Goal: Task Accomplishment & Management: Manage account settings

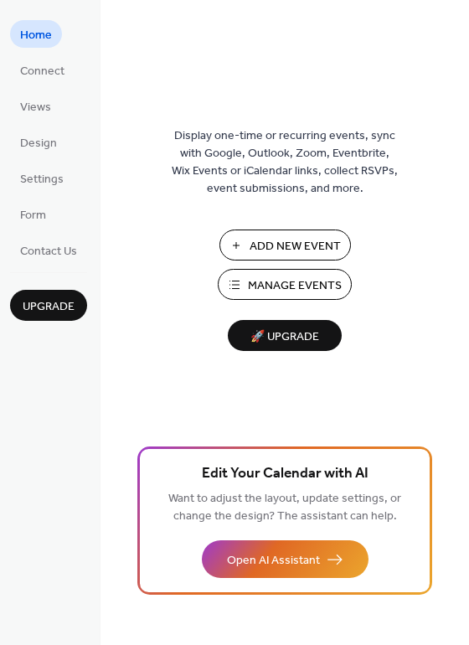
click at [271, 287] on span "Manage Events" at bounding box center [295, 286] width 94 height 18
click at [244, 287] on button "Manage Events" at bounding box center [285, 284] width 134 height 31
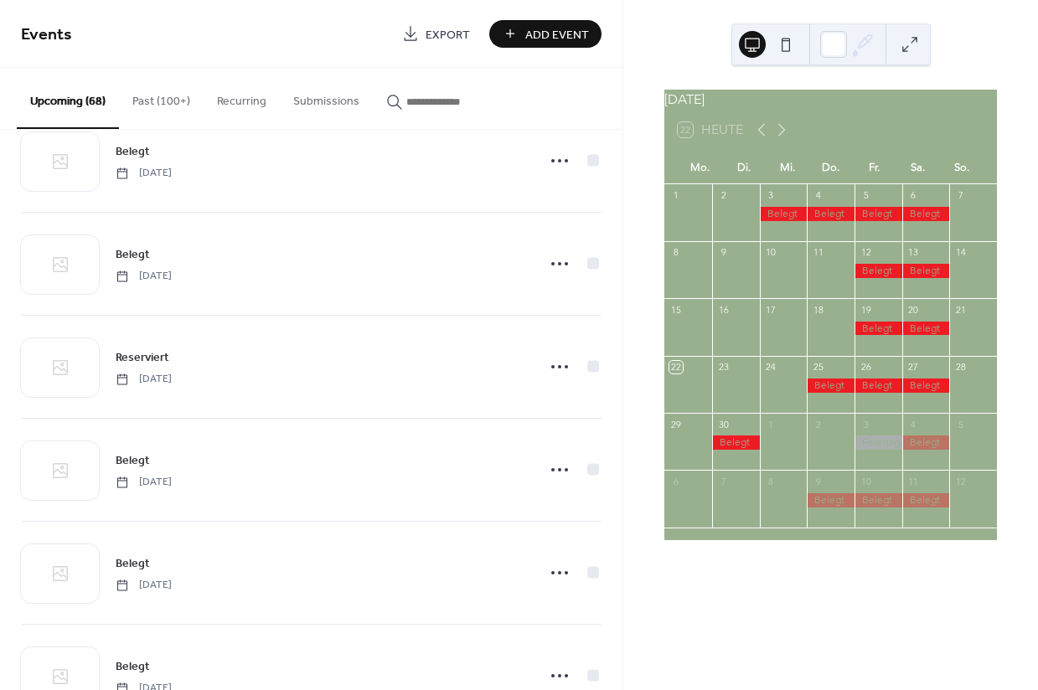
scroll to position [3789, 0]
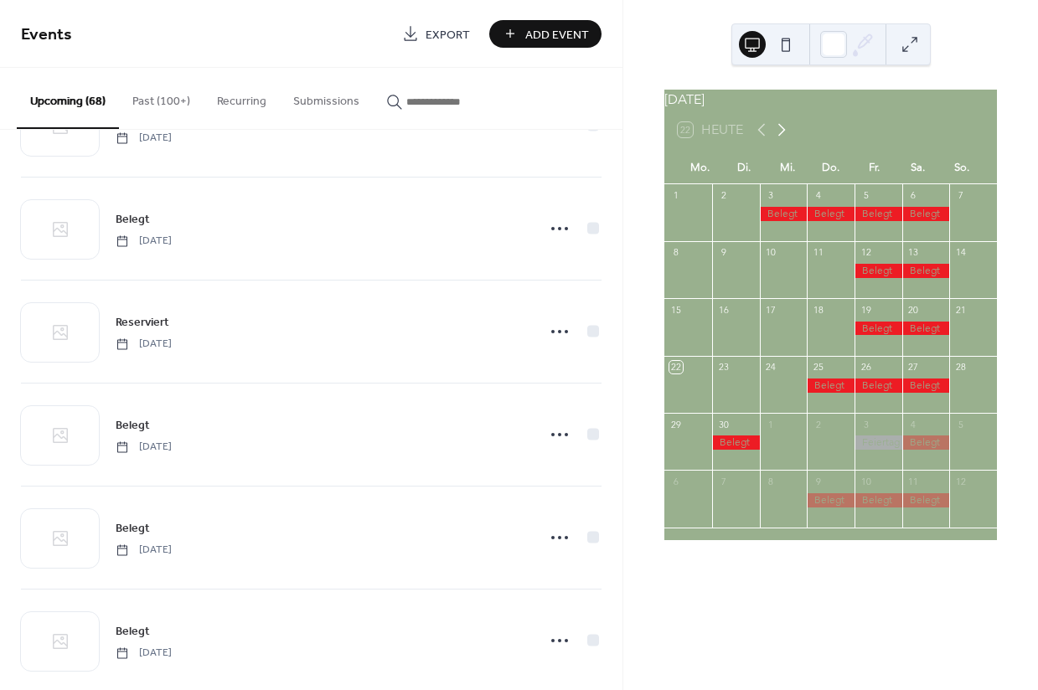
click at [782, 140] on icon at bounding box center [781, 130] width 20 height 20
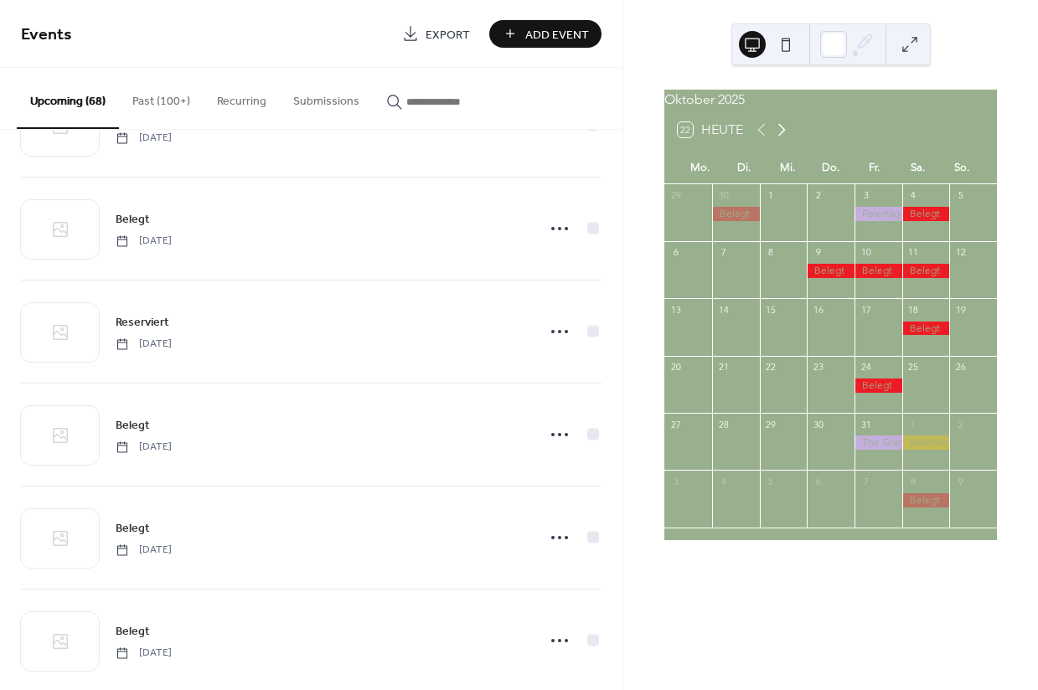
click at [782, 140] on icon at bounding box center [781, 130] width 20 height 20
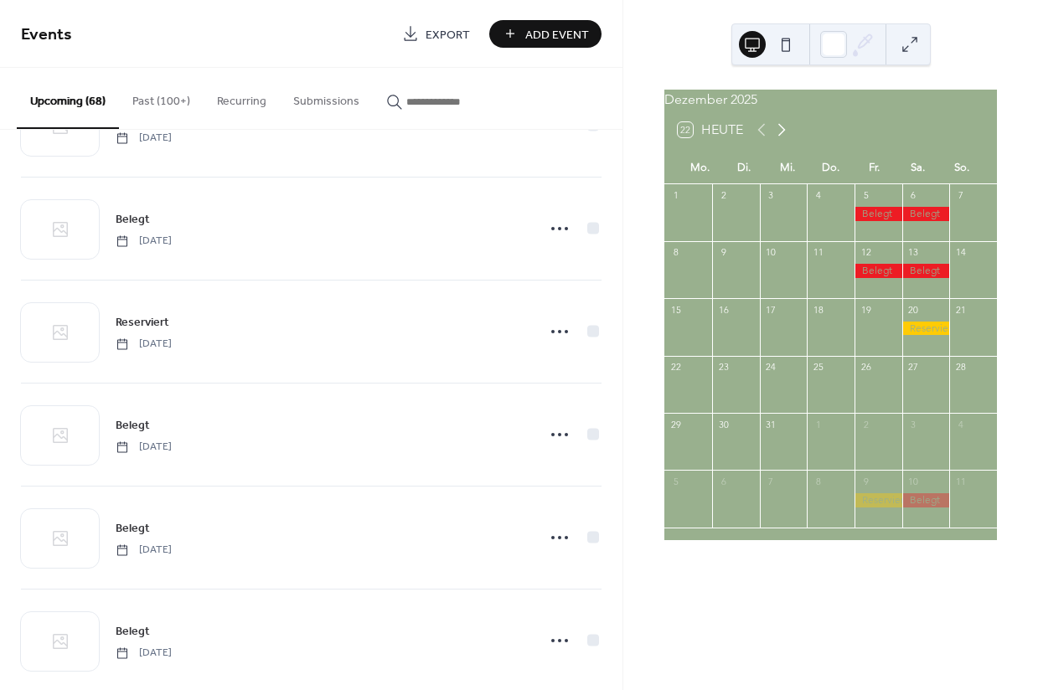
click at [782, 140] on icon at bounding box center [781, 130] width 20 height 20
click at [781, 140] on icon at bounding box center [781, 130] width 20 height 20
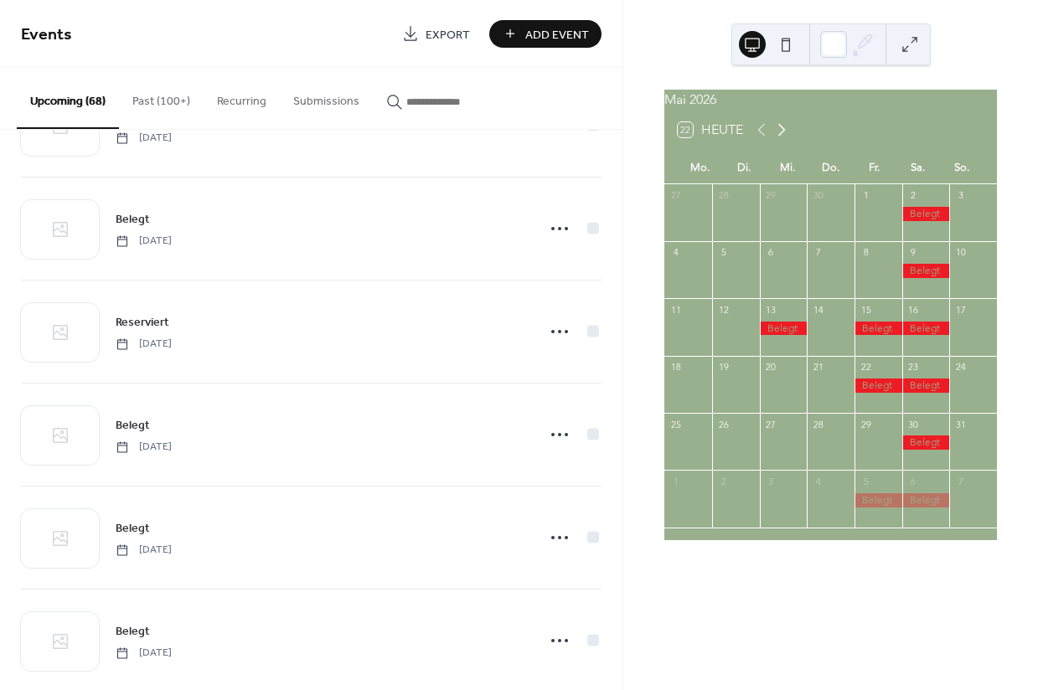
click at [781, 140] on icon at bounding box center [781, 130] width 20 height 20
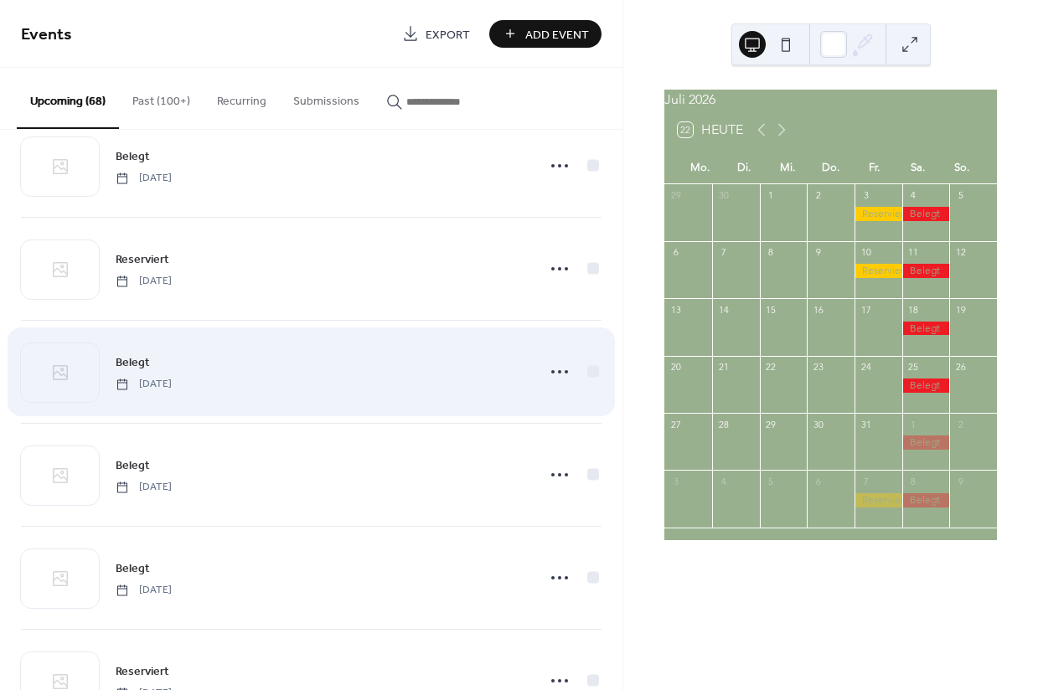
scroll to position [3850, 0]
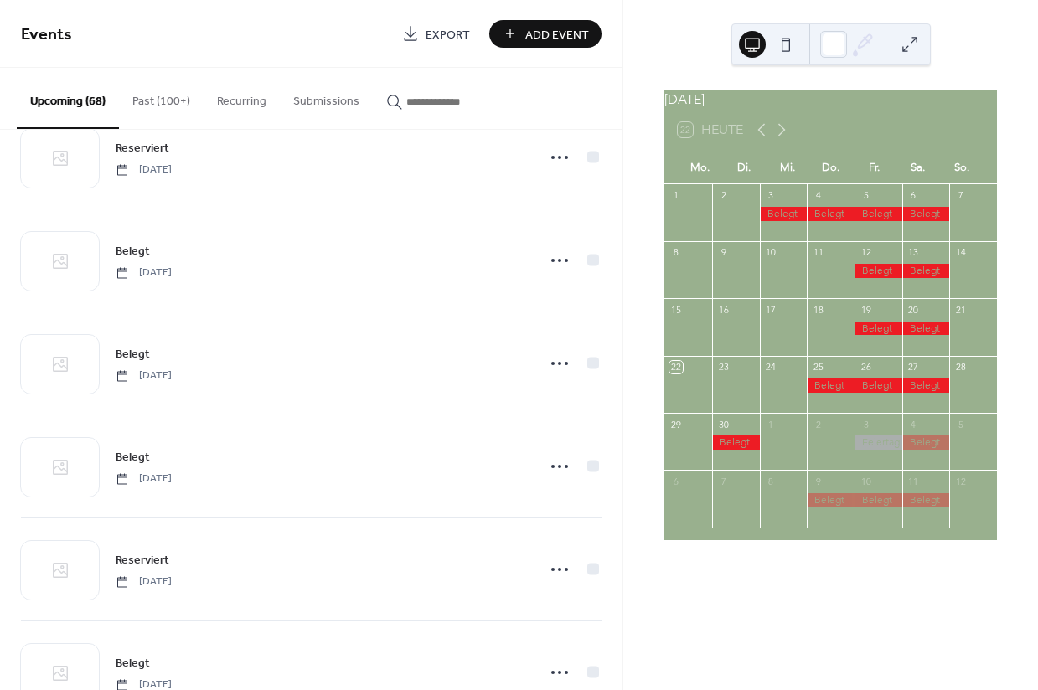
scroll to position [3994, 0]
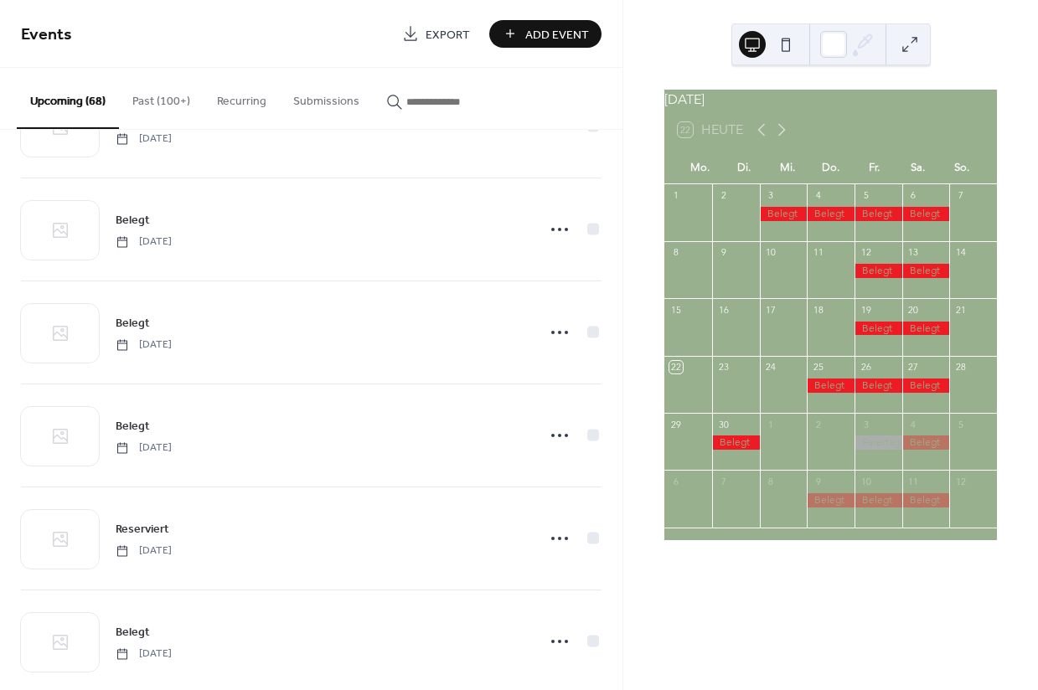
click at [173, 91] on button "Past (100+)" at bounding box center [161, 97] width 85 height 59
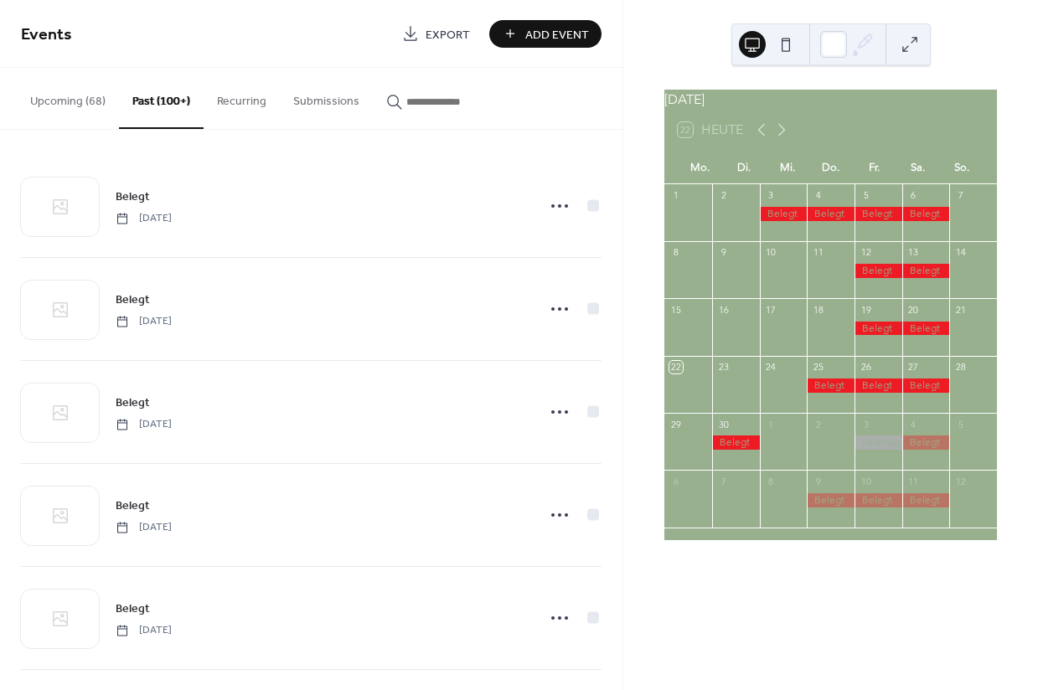
click at [250, 105] on button "Recurring" at bounding box center [242, 97] width 76 height 59
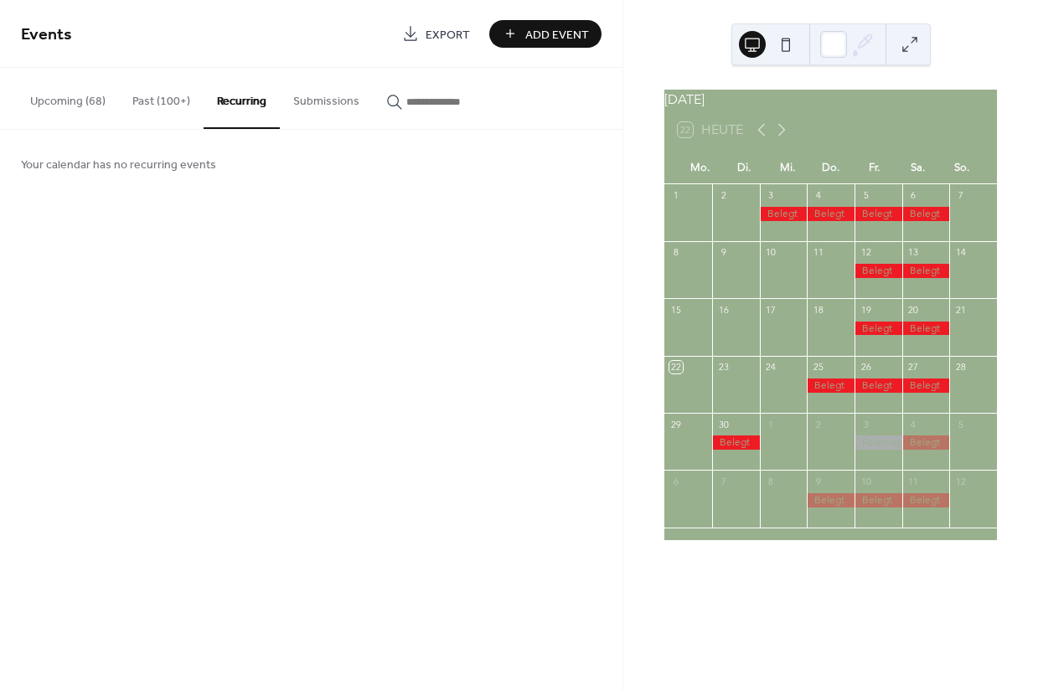
click at [101, 94] on button "Upcoming (68)" at bounding box center [68, 97] width 102 height 59
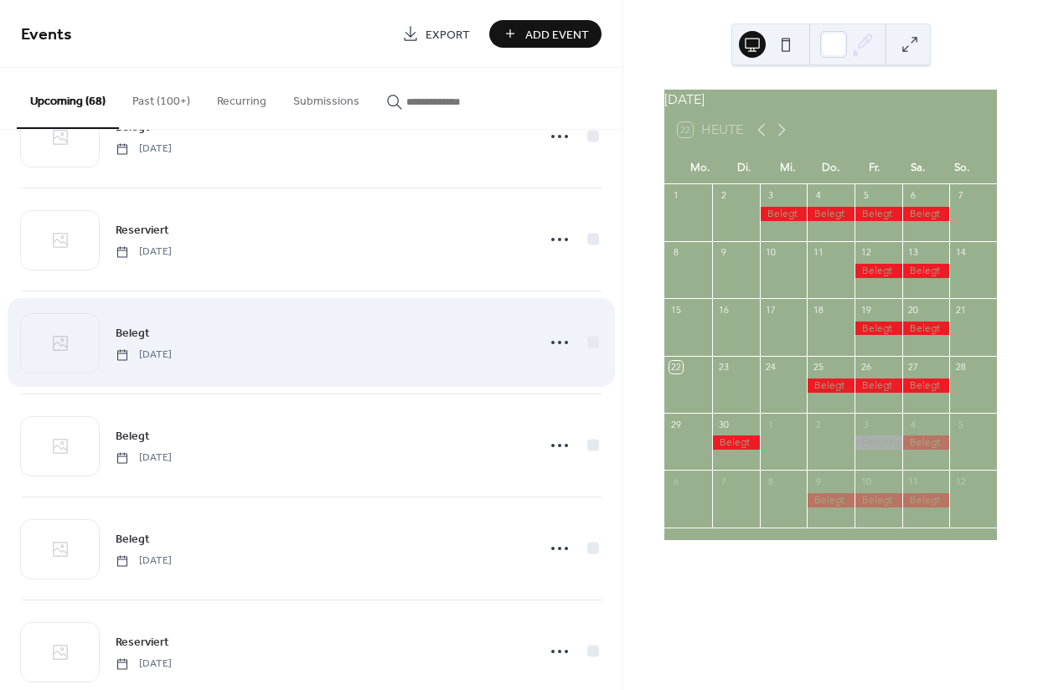
scroll to position [3880, 0]
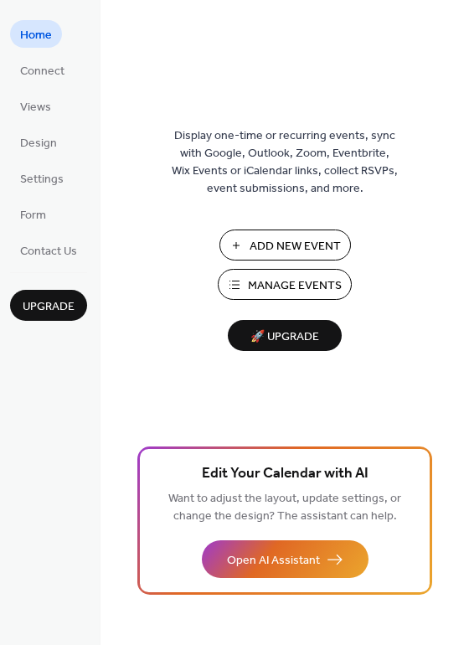
click at [266, 292] on span "Manage Events" at bounding box center [295, 286] width 94 height 18
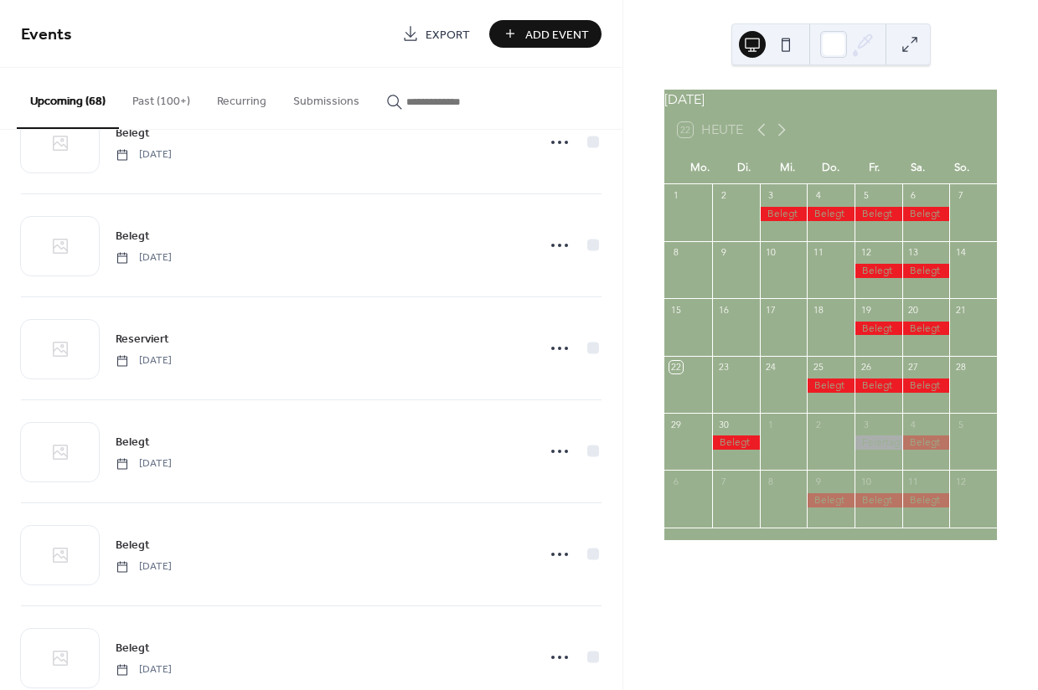
scroll to position [3777, 0]
click at [785, 137] on icon at bounding box center [782, 130] width 8 height 13
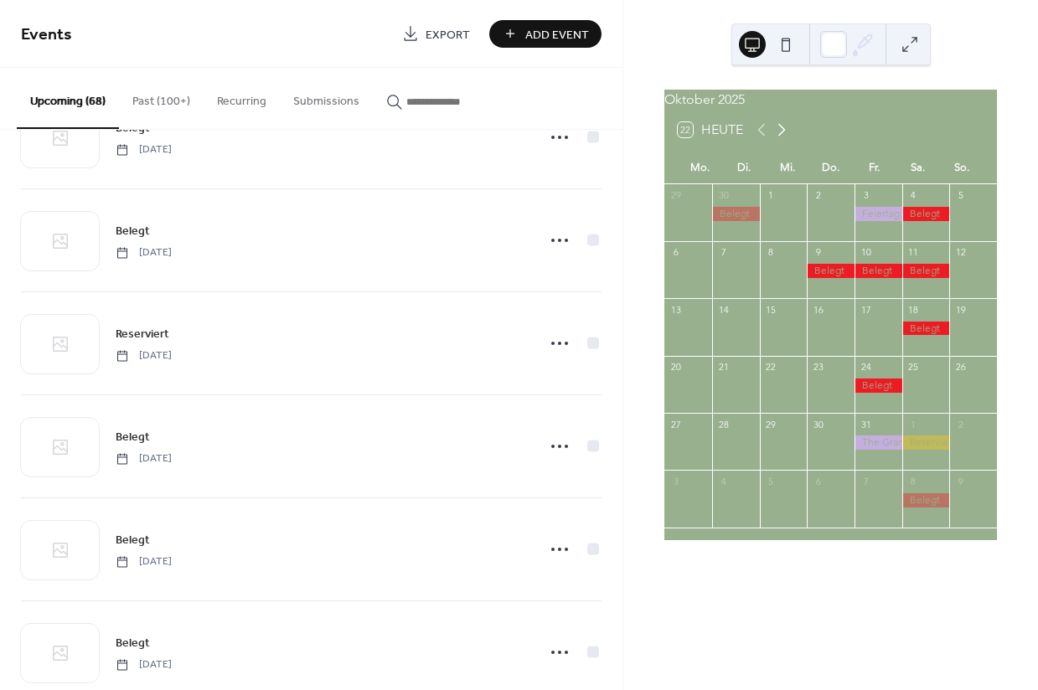
click at [785, 137] on icon at bounding box center [782, 130] width 8 height 13
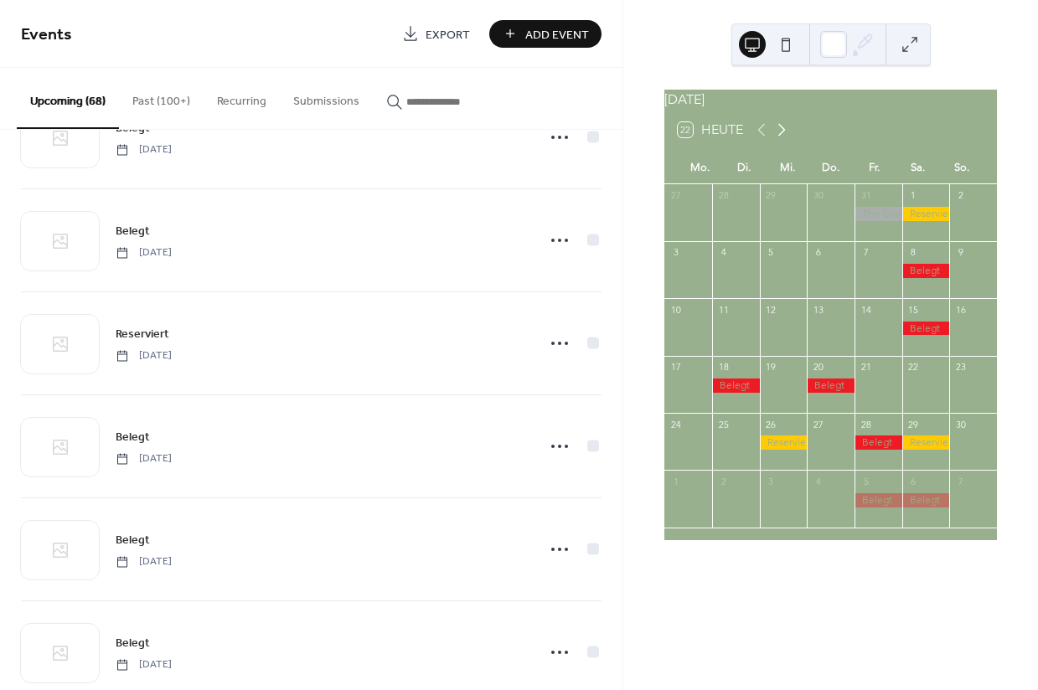
click at [785, 137] on icon at bounding box center [782, 130] width 8 height 13
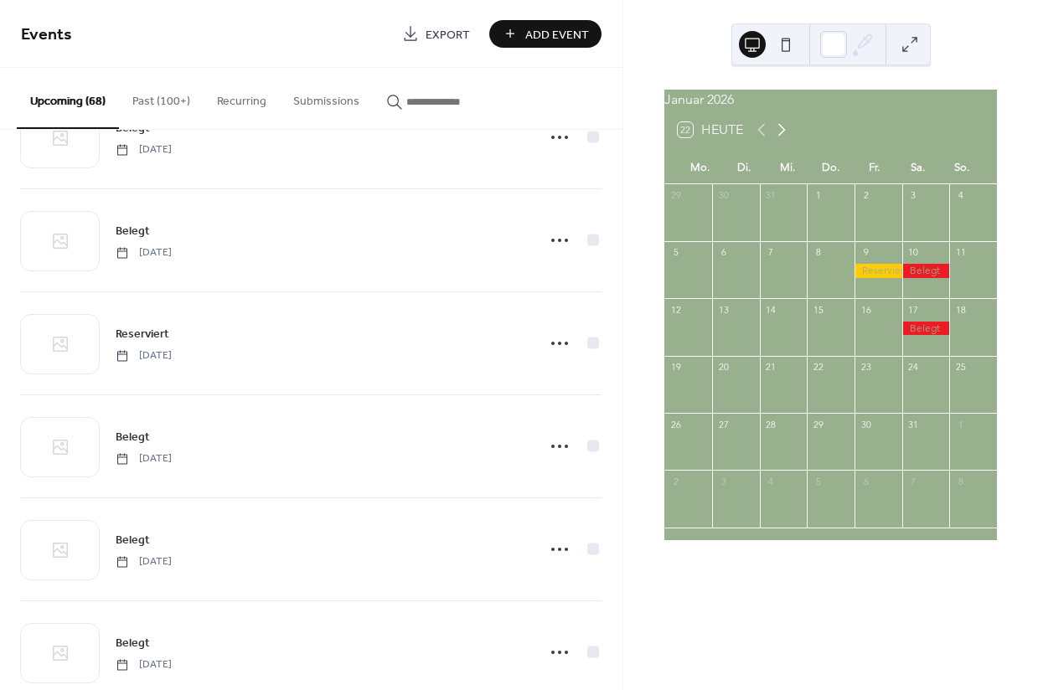
click at [785, 137] on icon at bounding box center [782, 130] width 8 height 13
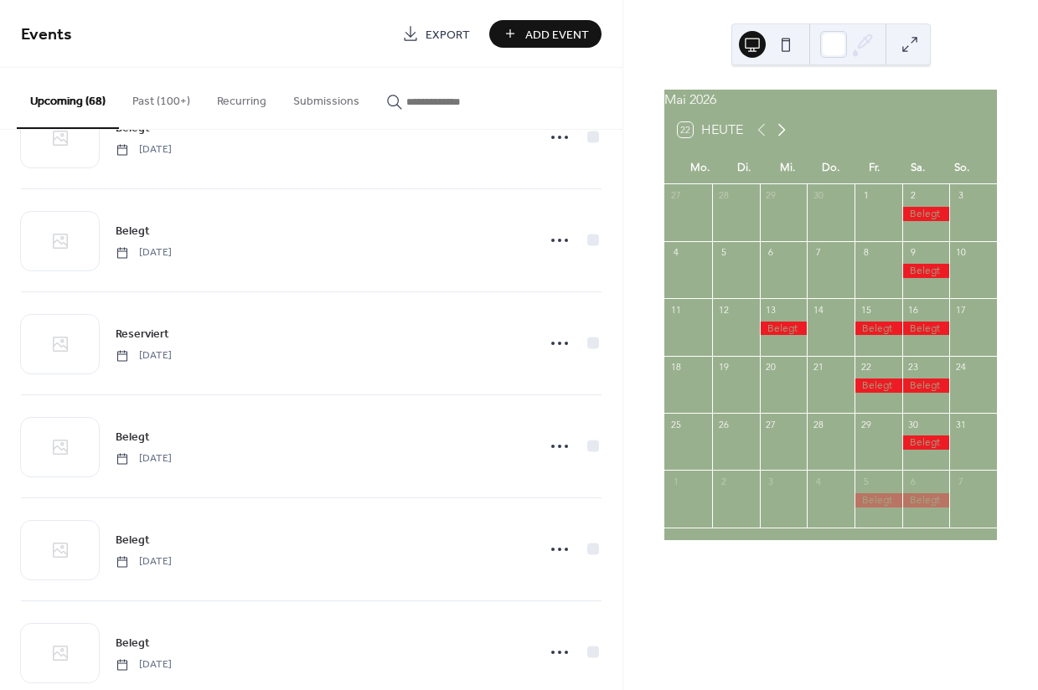
click at [785, 137] on icon at bounding box center [782, 130] width 8 height 13
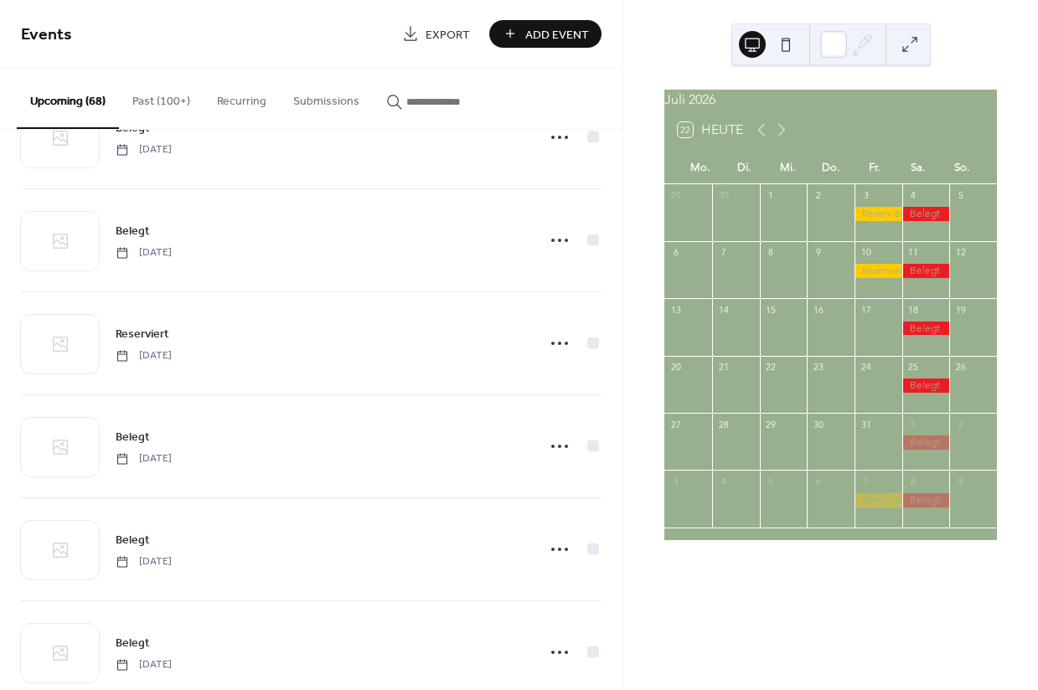
click at [865, 278] on div at bounding box center [878, 271] width 48 height 14
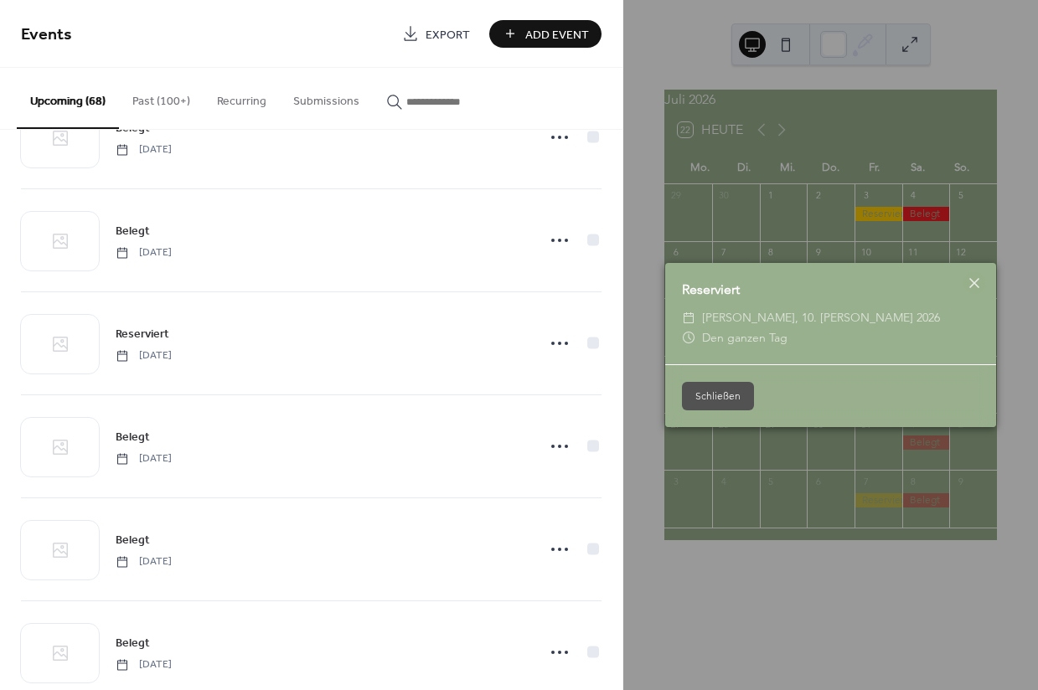
click at [865, 284] on div "Reserviert" at bounding box center [830, 290] width 331 height 20
click at [713, 287] on div "Reserviert" at bounding box center [830, 290] width 331 height 20
click at [721, 400] on button "Schließen" at bounding box center [718, 396] width 72 height 28
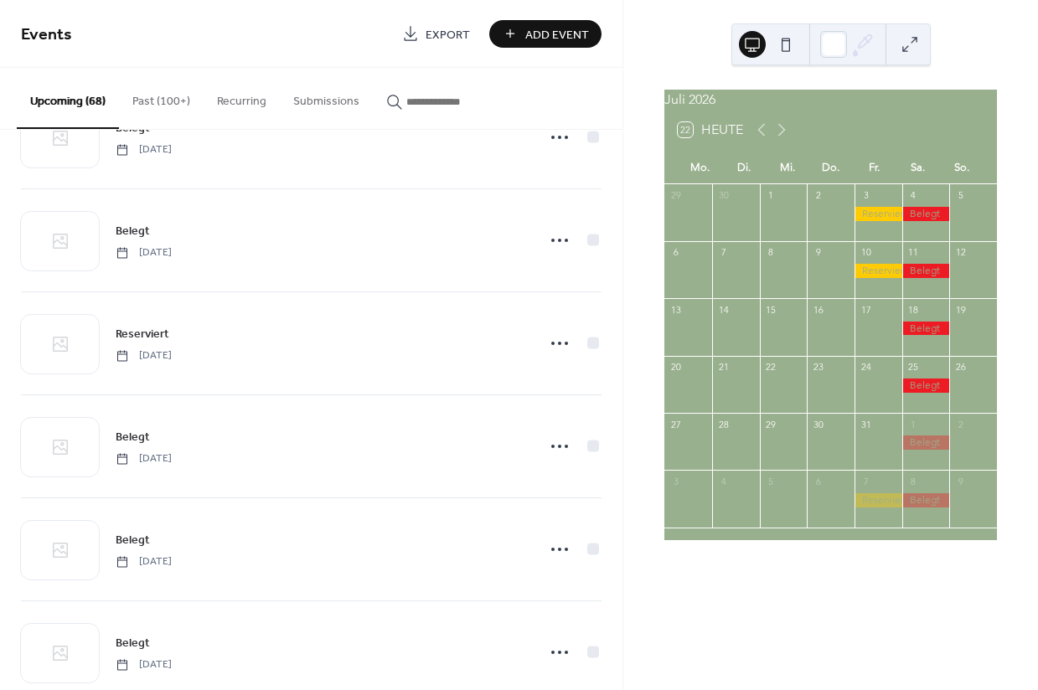
click at [914, 49] on button at bounding box center [909, 44] width 27 height 27
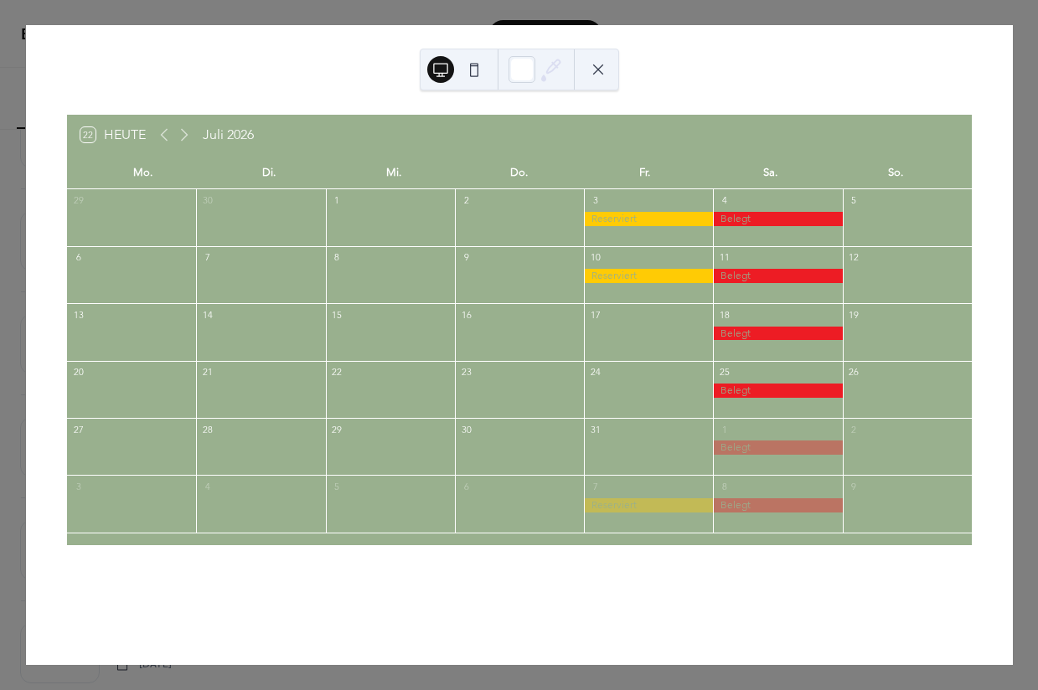
click at [598, 71] on button at bounding box center [598, 69] width 27 height 27
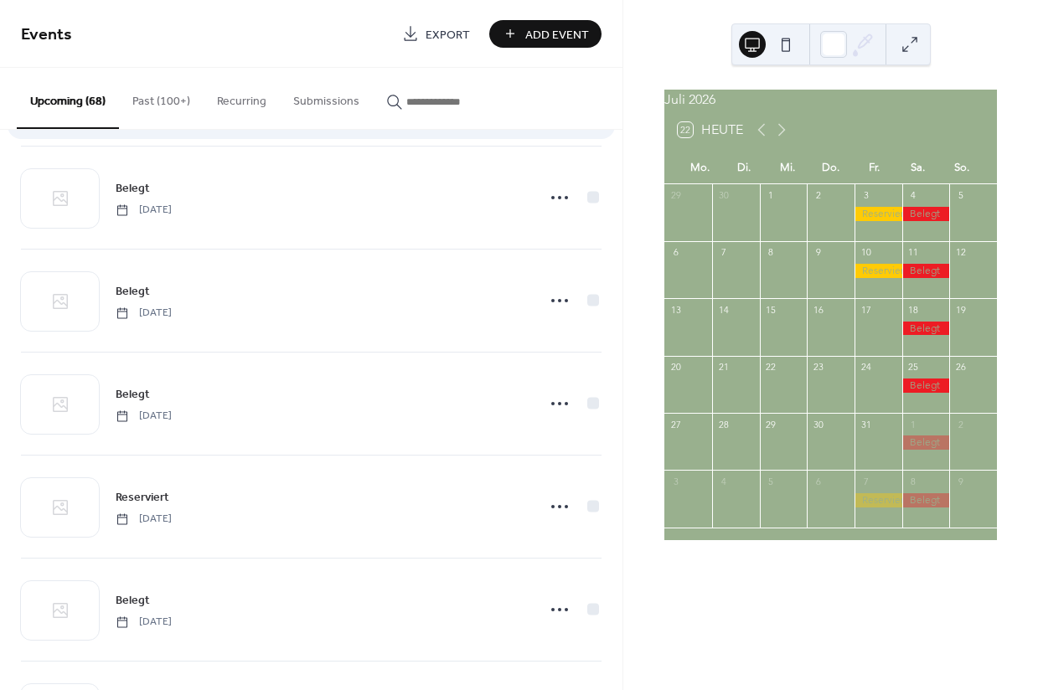
scroll to position [4056, 0]
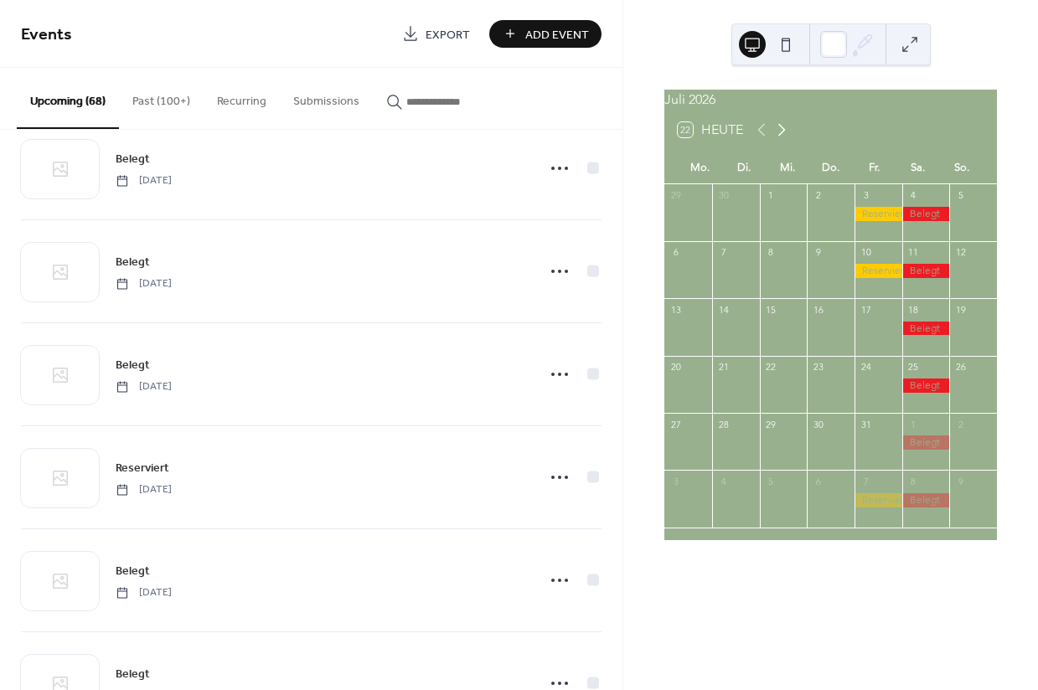
click at [778, 140] on icon at bounding box center [781, 130] width 20 height 20
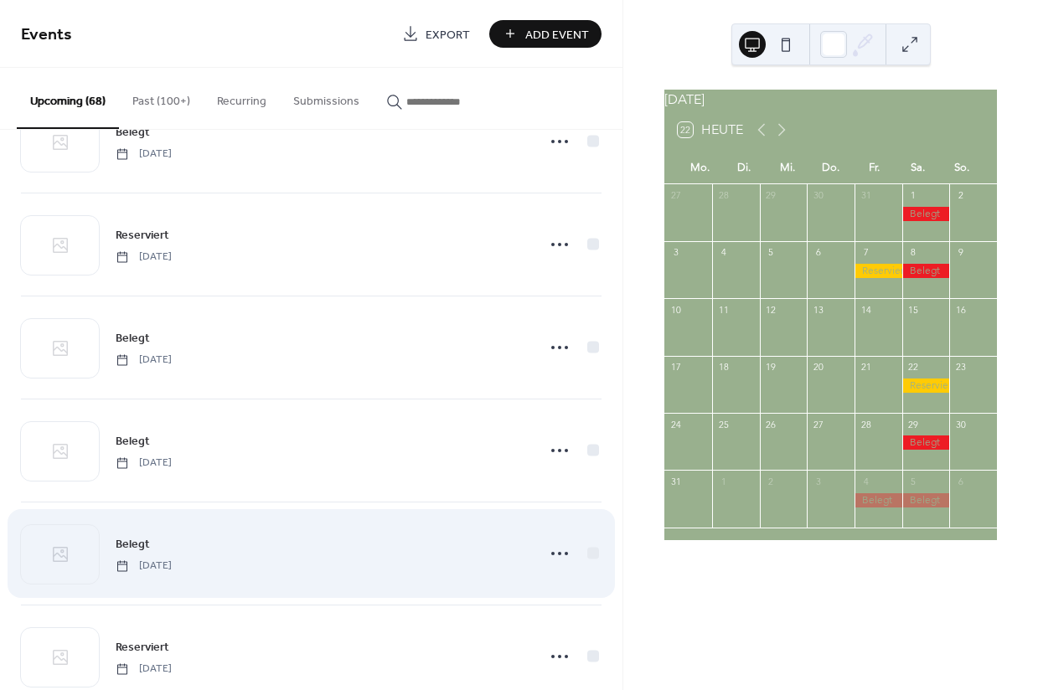
scroll to position [3833, 0]
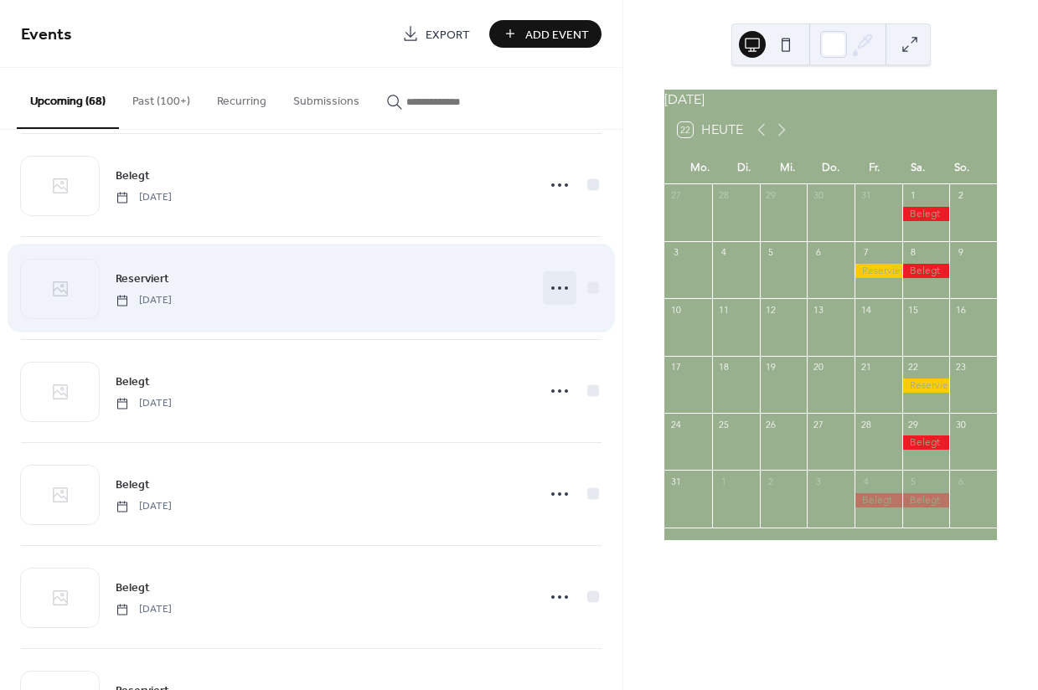
click at [558, 290] on circle at bounding box center [559, 287] width 3 height 3
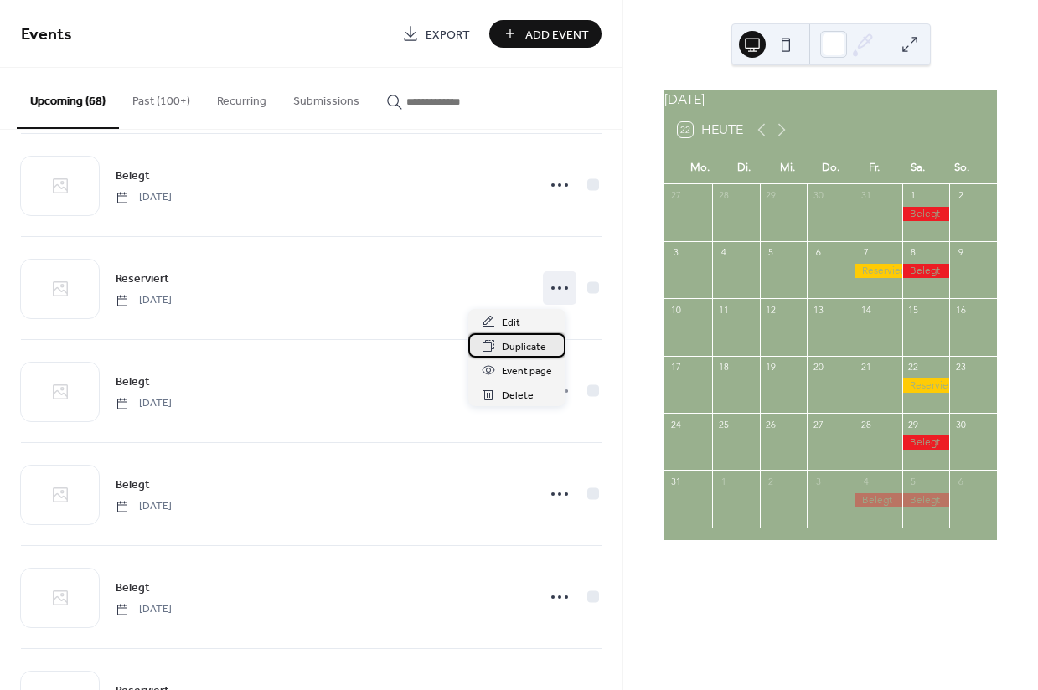
click at [515, 347] on span "Duplicate" at bounding box center [524, 347] width 44 height 18
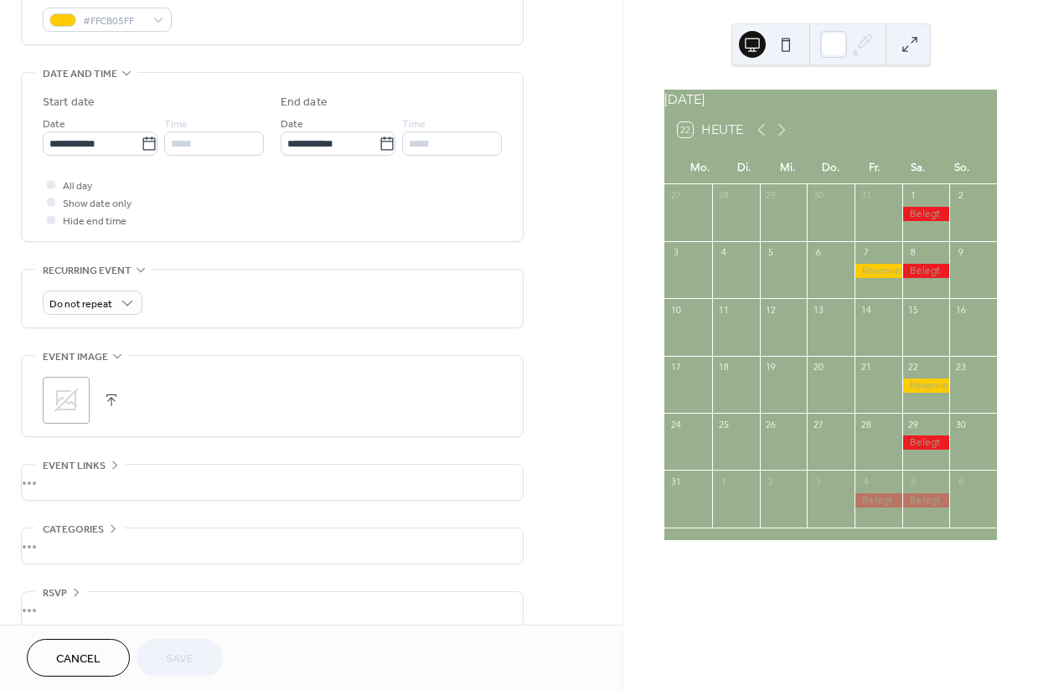
scroll to position [500, 0]
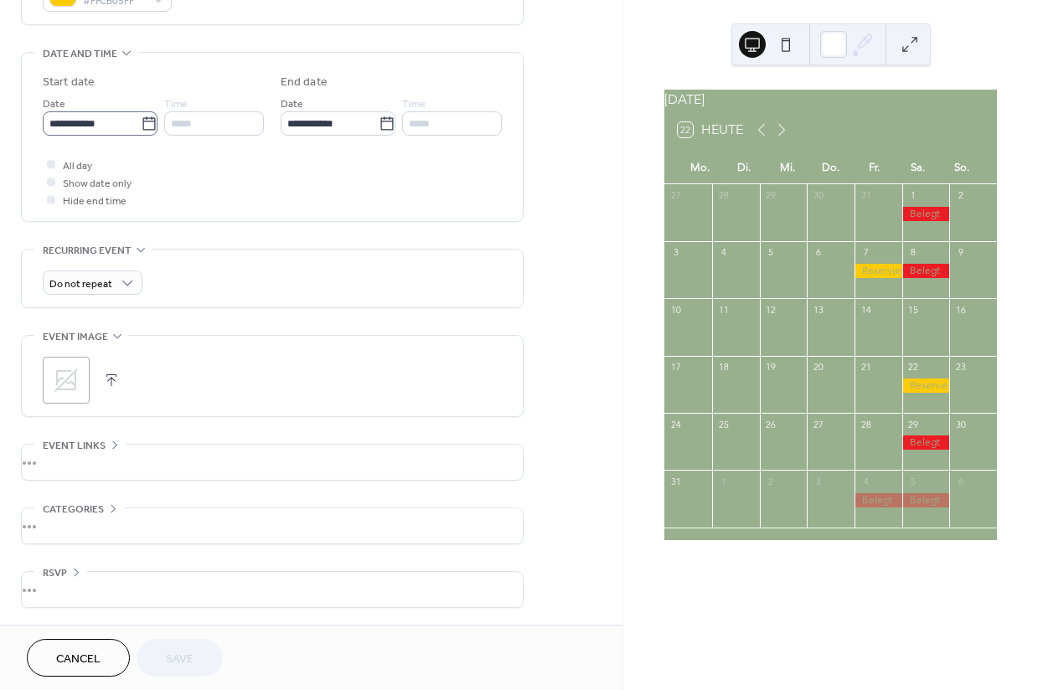
click at [142, 127] on icon at bounding box center [149, 124] width 17 height 17
click at [141, 127] on input "**********" at bounding box center [92, 123] width 98 height 24
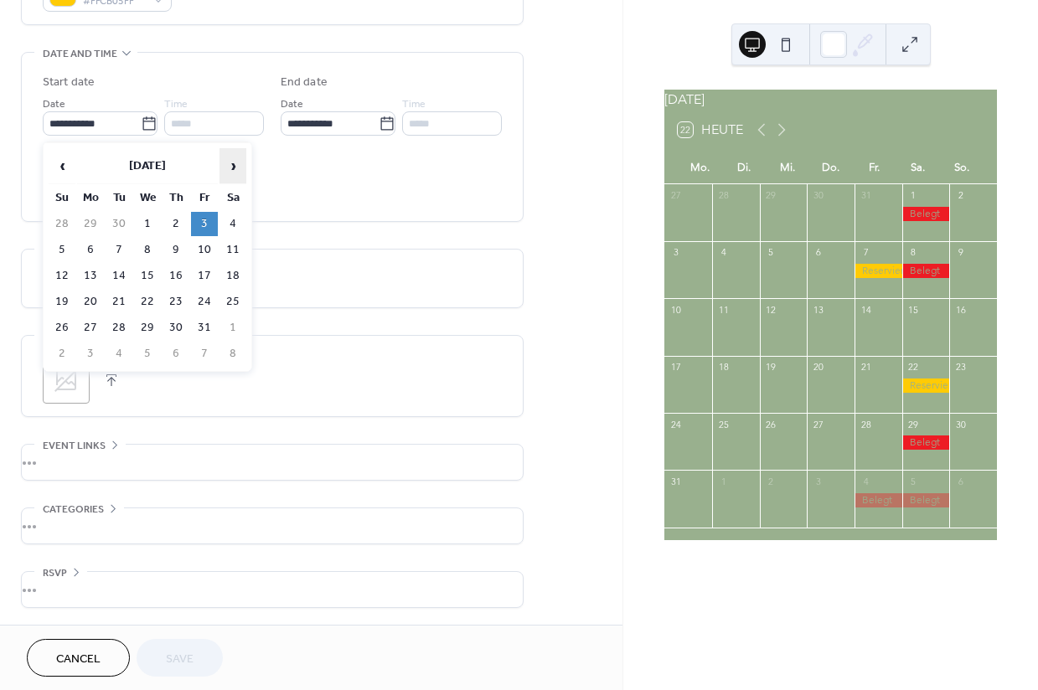
click at [231, 171] on span "›" at bounding box center [232, 166] width 25 height 34
click at [202, 283] on td "14" at bounding box center [204, 276] width 27 height 24
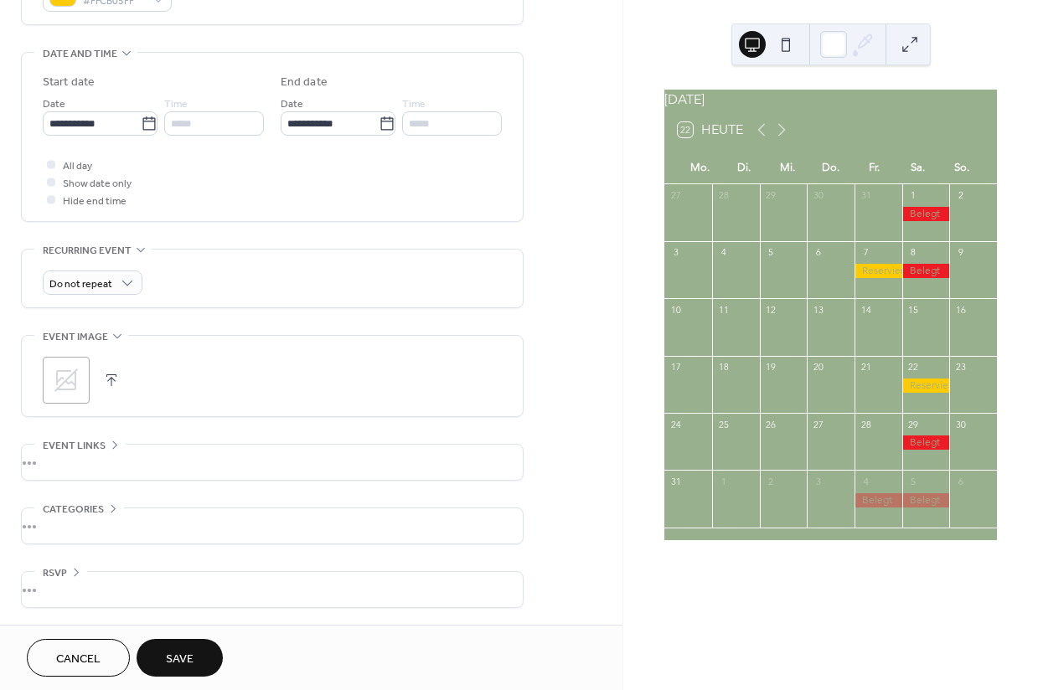
type input "**********"
click at [188, 657] on span "Save" at bounding box center [180, 660] width 28 height 18
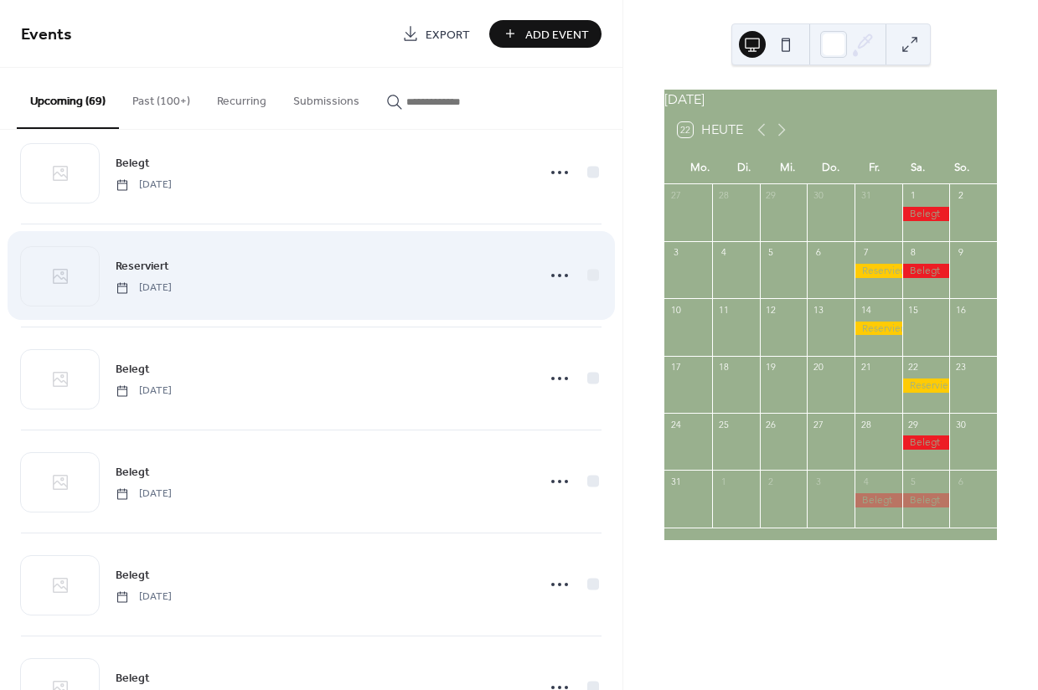
scroll to position [4876, 0]
click at [552, 280] on icon at bounding box center [559, 274] width 27 height 27
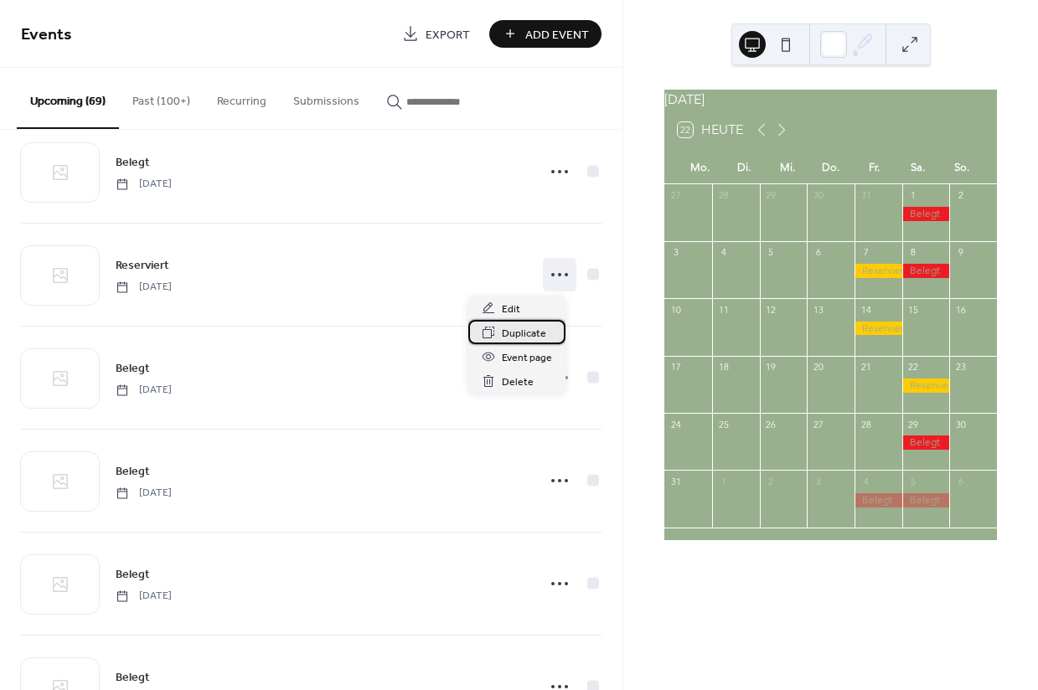
click at [529, 334] on span "Duplicate" at bounding box center [524, 334] width 44 height 18
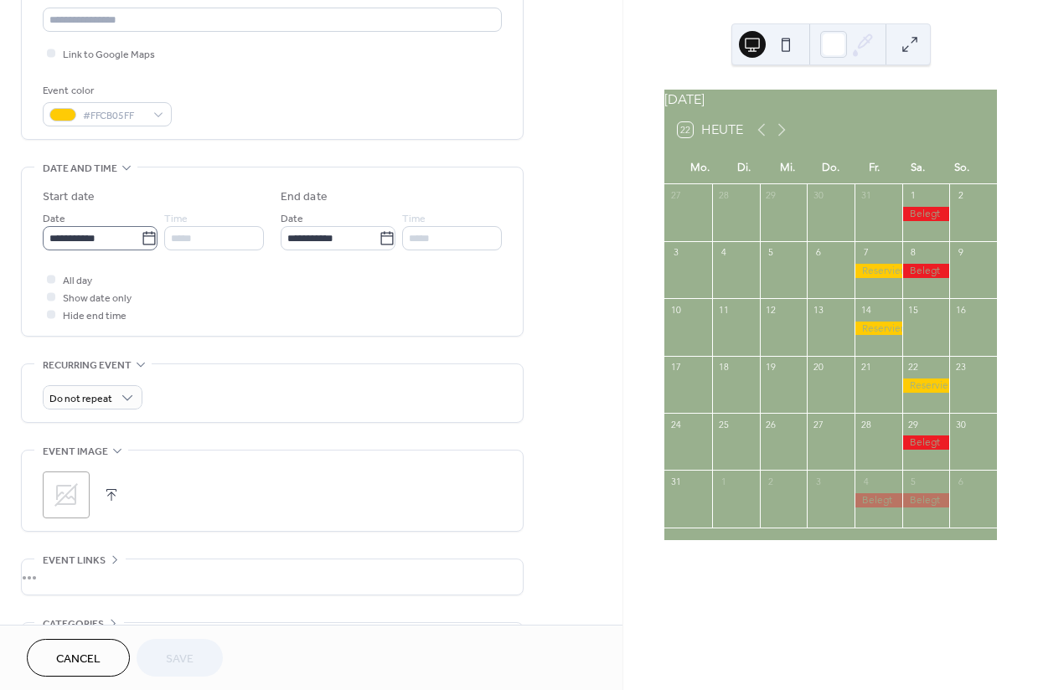
scroll to position [381, 0]
click at [143, 245] on icon at bounding box center [149, 236] width 17 height 17
click at [141, 246] on input "**********" at bounding box center [92, 236] width 98 height 24
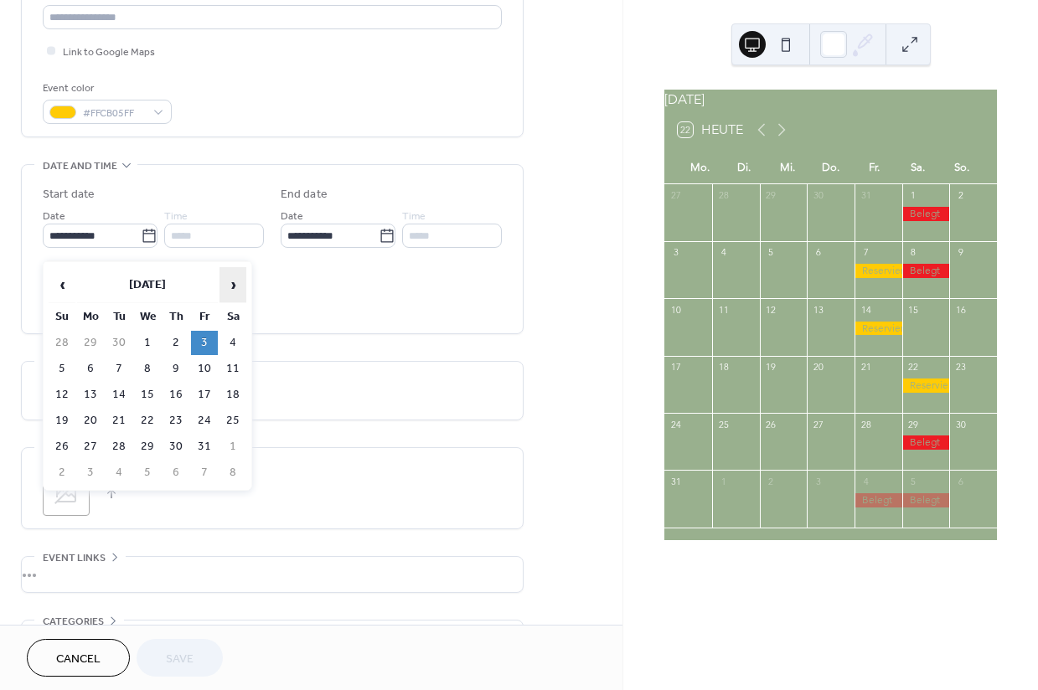
click at [232, 285] on span "›" at bounding box center [232, 285] width 25 height 34
click at [234, 399] on td "15" at bounding box center [232, 395] width 27 height 24
type input "**********"
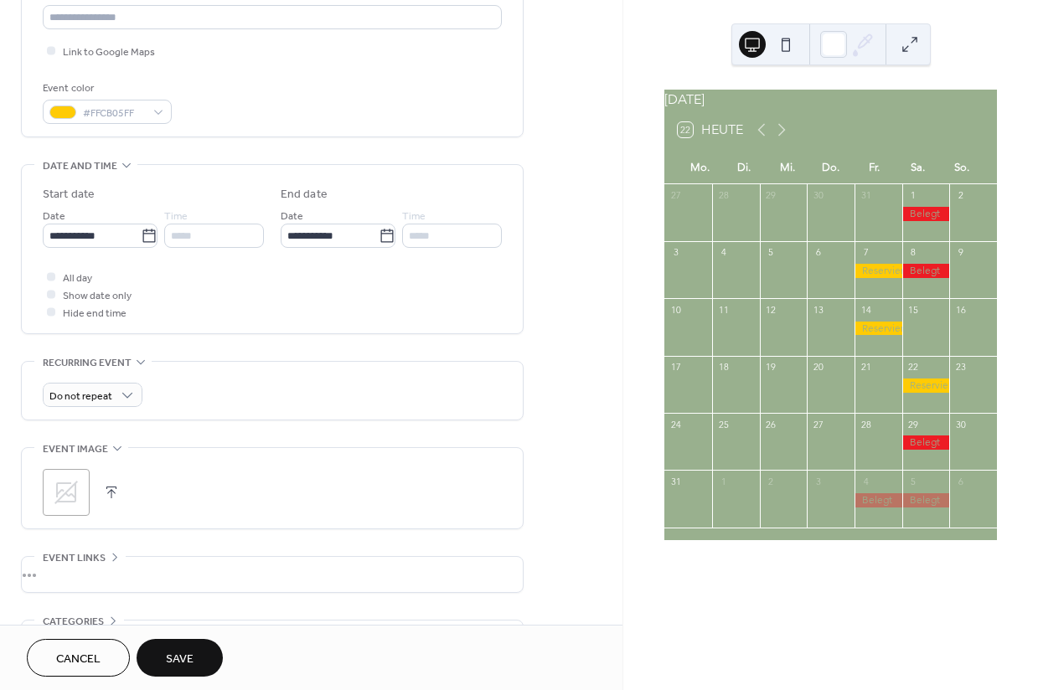
drag, startPoint x: 188, startPoint y: 658, endPoint x: 223, endPoint y: 658, distance: 35.2
click at [188, 658] on span "Save" at bounding box center [180, 660] width 28 height 18
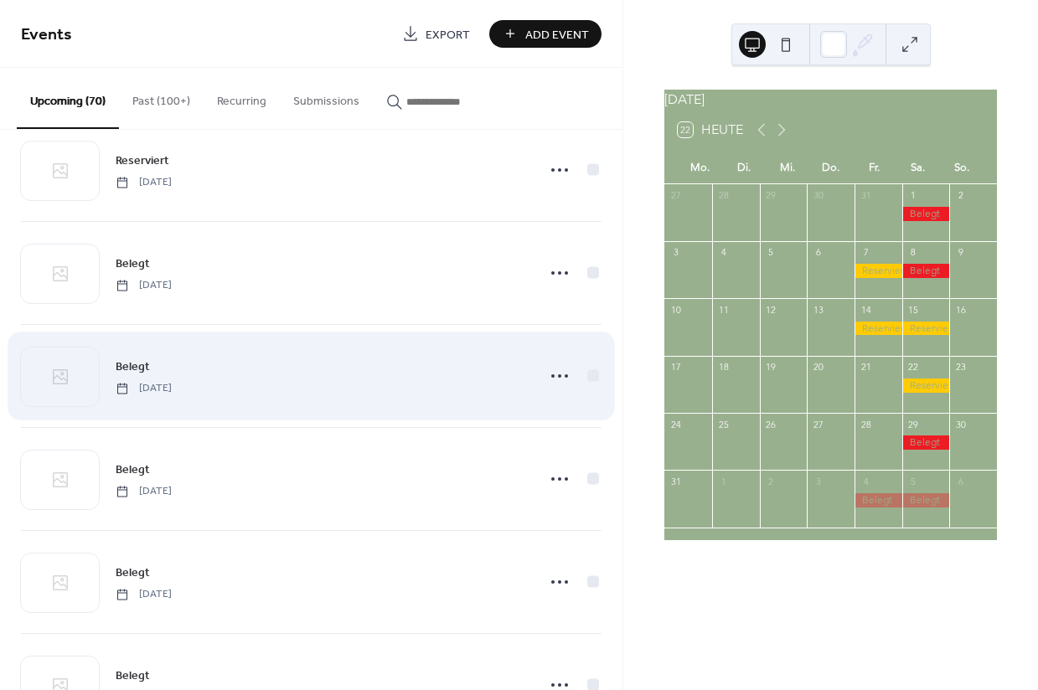
scroll to position [4976, 0]
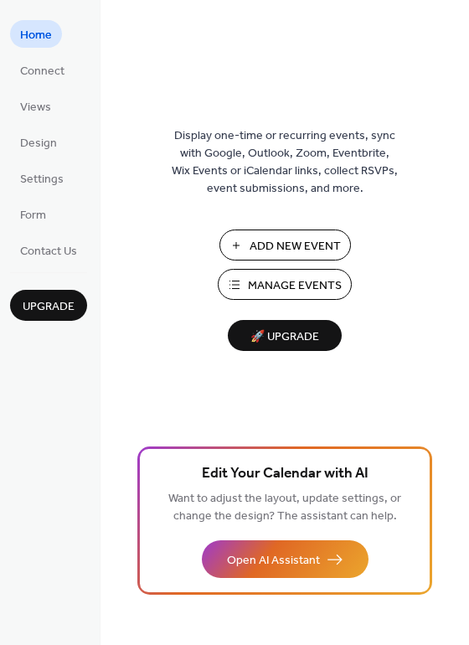
click at [296, 292] on span "Manage Events" at bounding box center [295, 286] width 94 height 18
click at [247, 288] on button "Manage Events" at bounding box center [285, 284] width 134 height 31
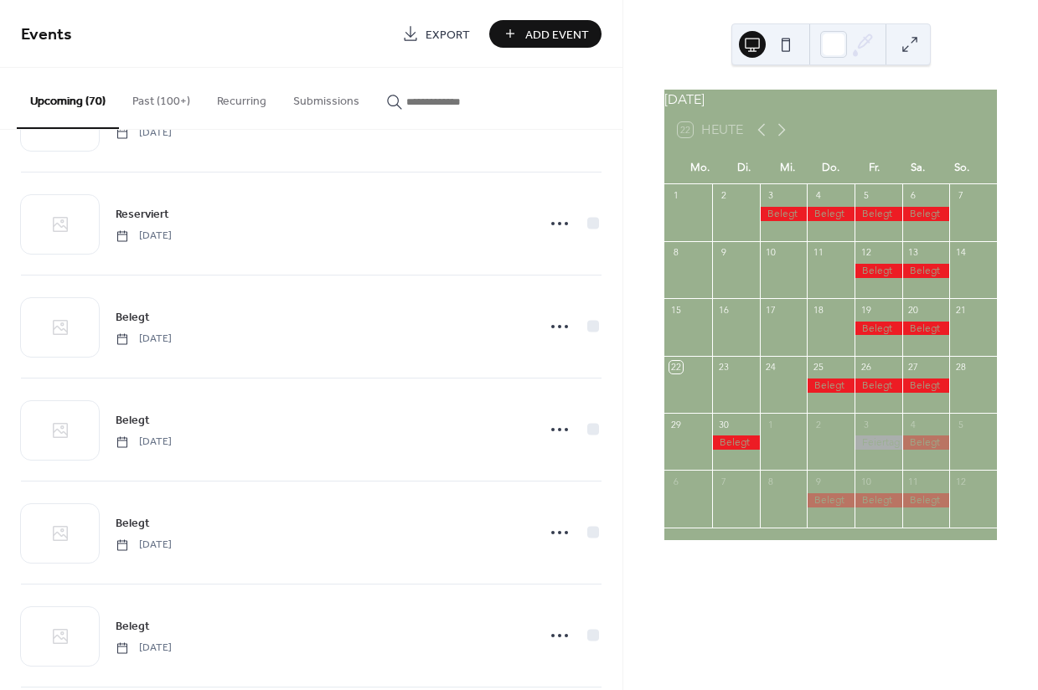
scroll to position [4101, 0]
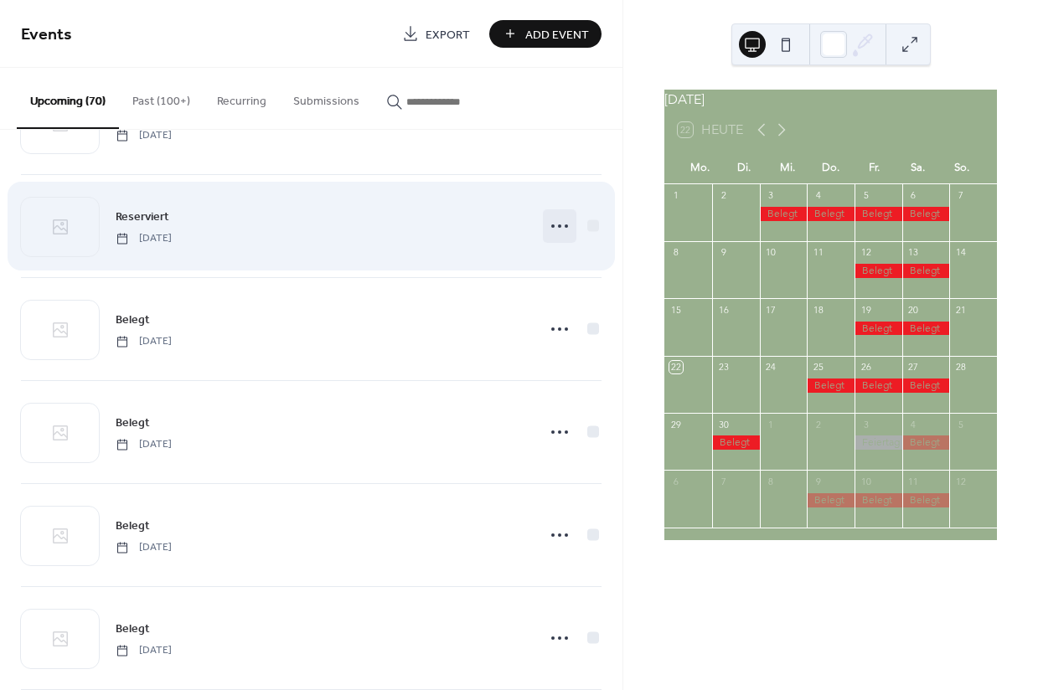
click at [558, 230] on icon at bounding box center [559, 226] width 27 height 27
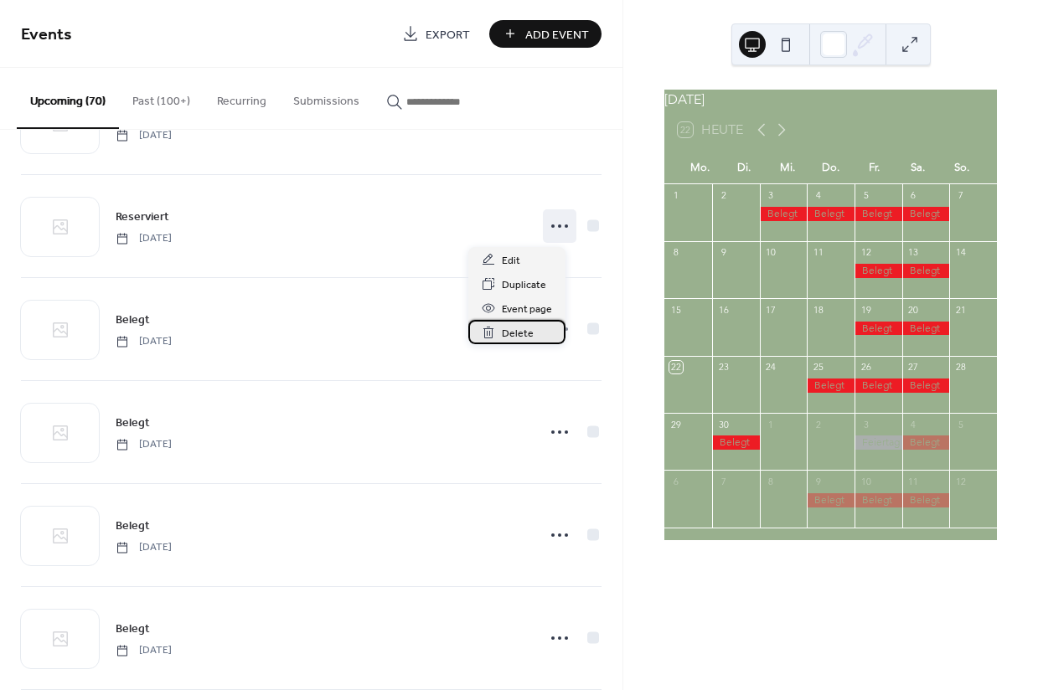
click at [528, 333] on span "Delete" at bounding box center [518, 334] width 32 height 18
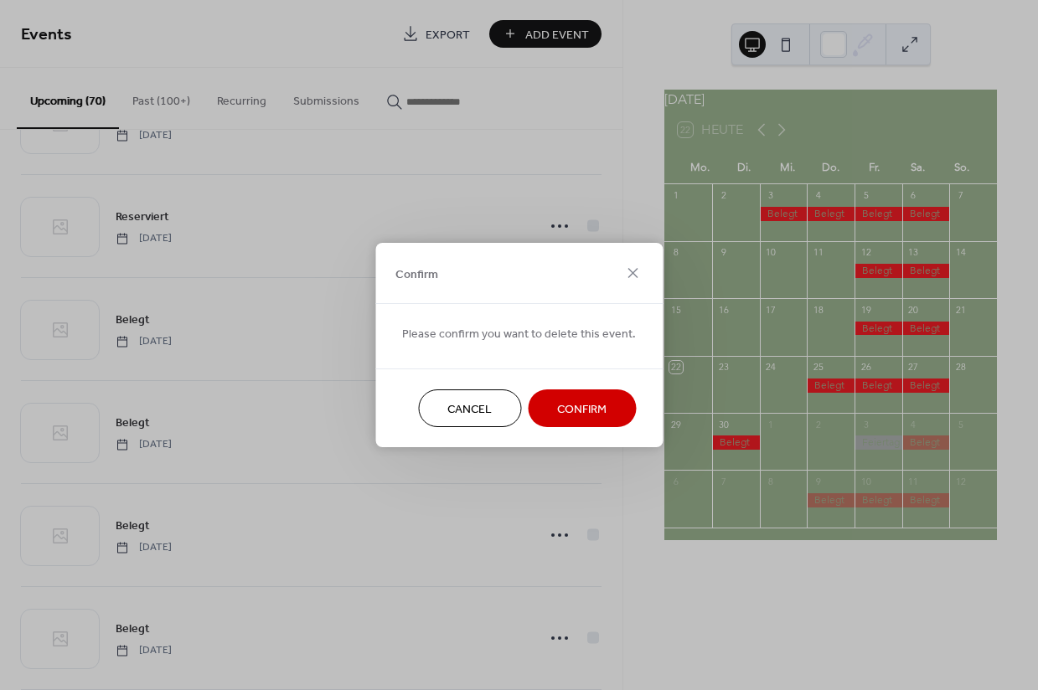
click at [563, 407] on span "Confirm" at bounding box center [581, 410] width 49 height 18
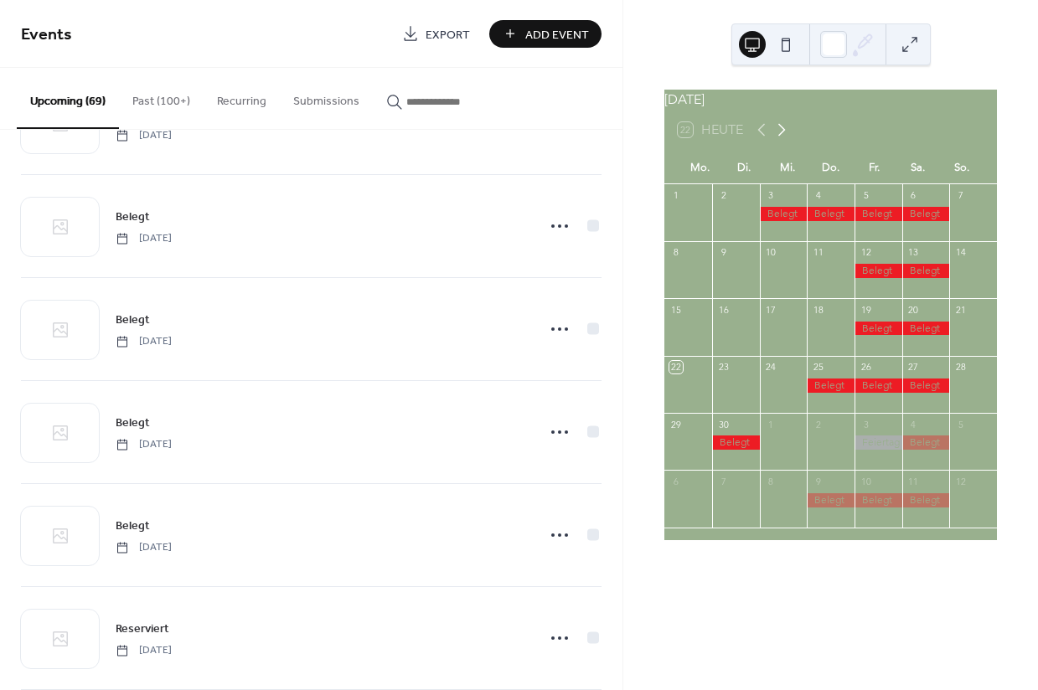
click at [780, 137] on icon at bounding box center [781, 130] width 20 height 20
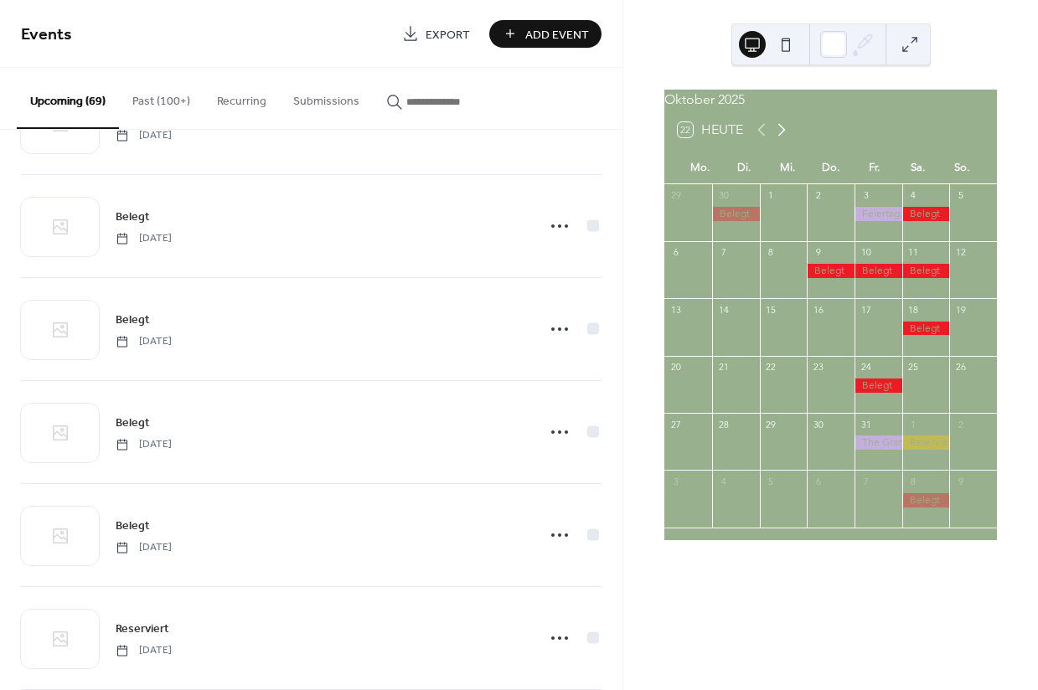
click at [780, 137] on icon at bounding box center [781, 130] width 20 height 20
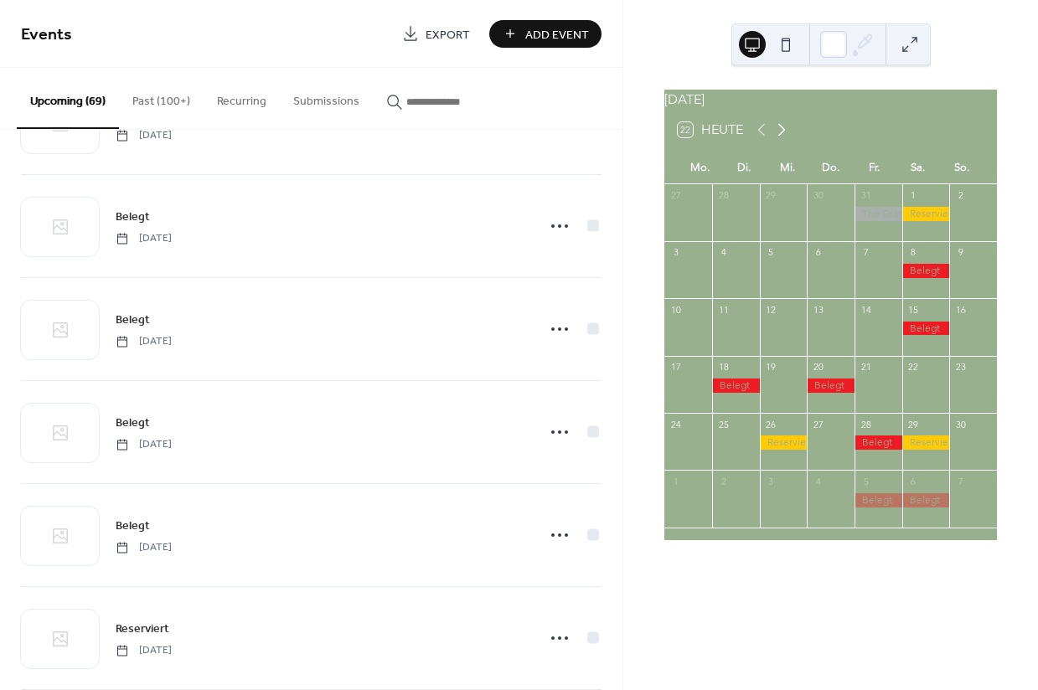
click at [779, 137] on icon at bounding box center [781, 130] width 20 height 20
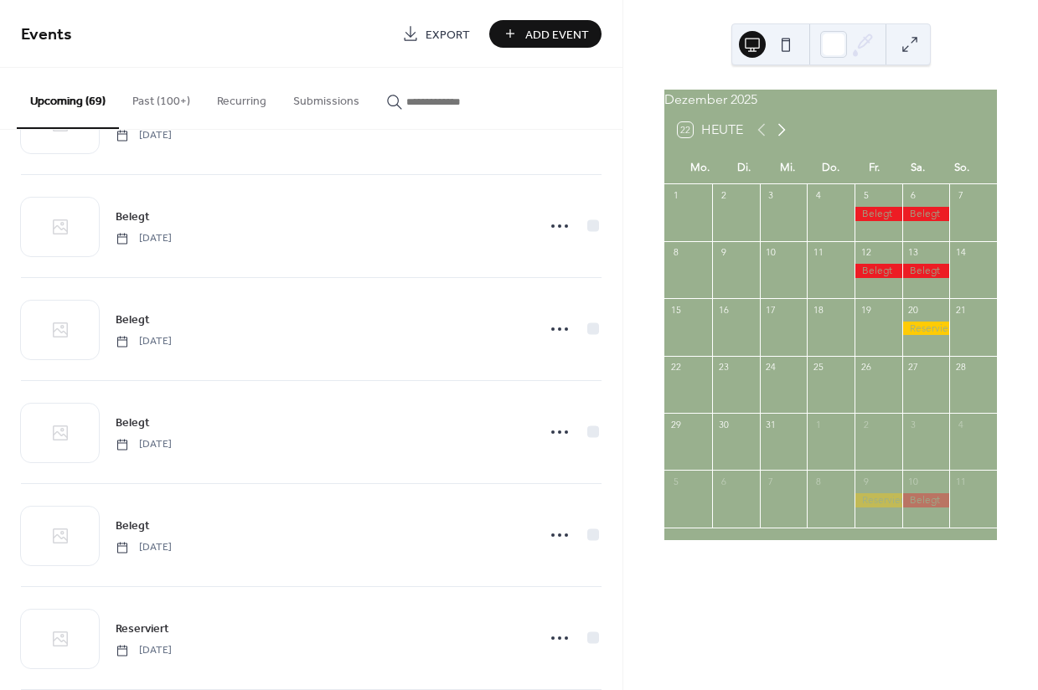
click at [779, 137] on icon at bounding box center [781, 130] width 20 height 20
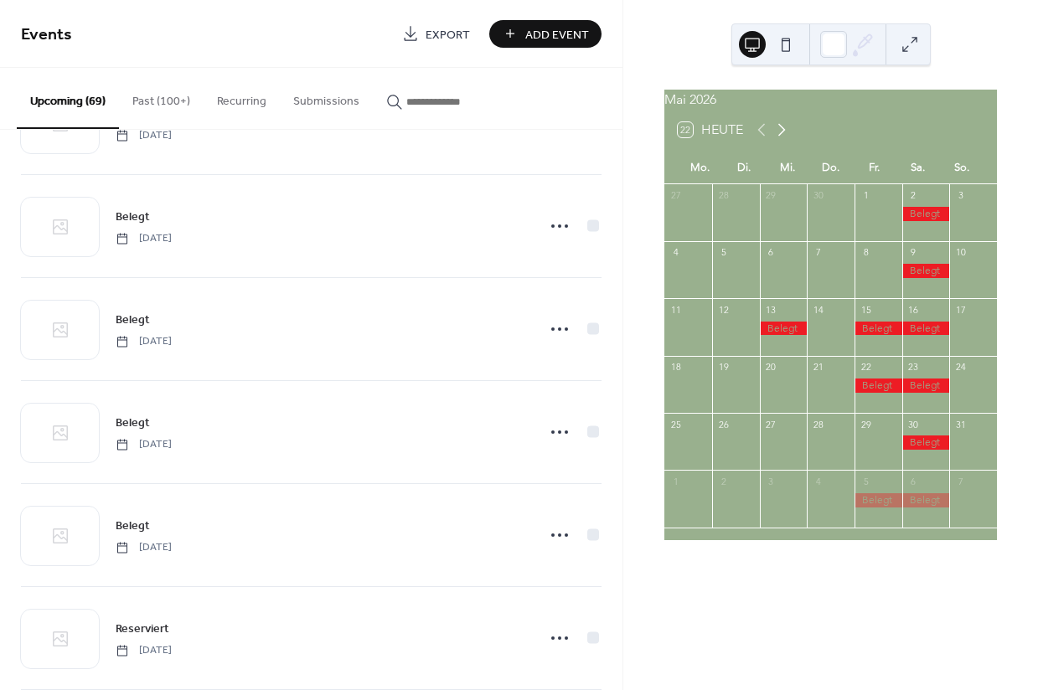
click at [779, 137] on icon at bounding box center [781, 130] width 20 height 20
click at [780, 140] on icon at bounding box center [781, 130] width 20 height 20
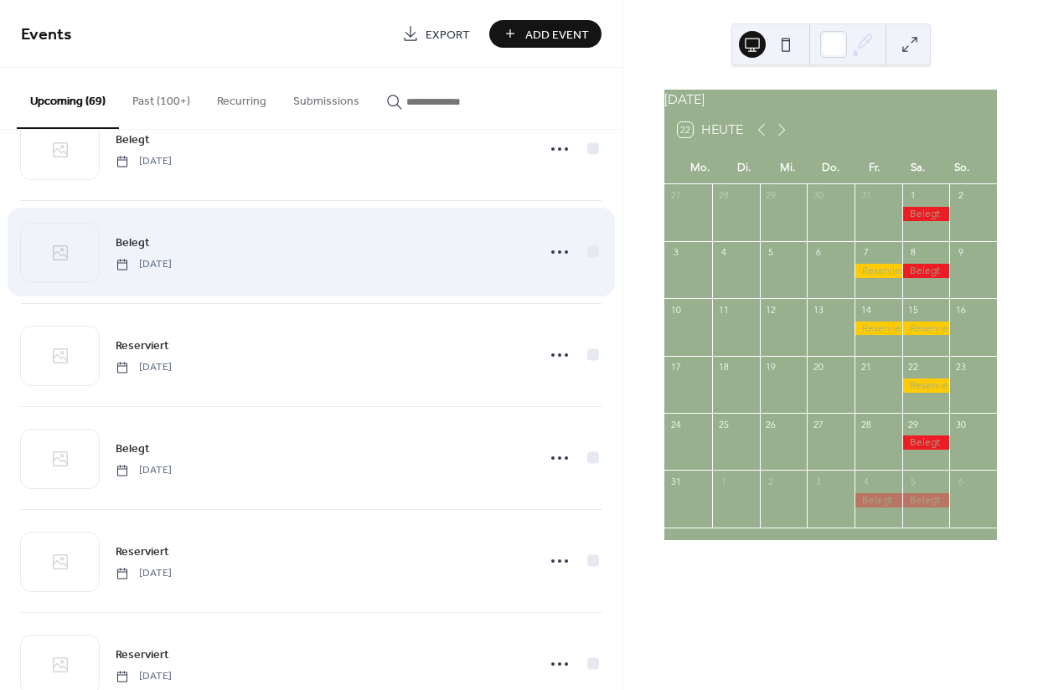
scroll to position [4398, 0]
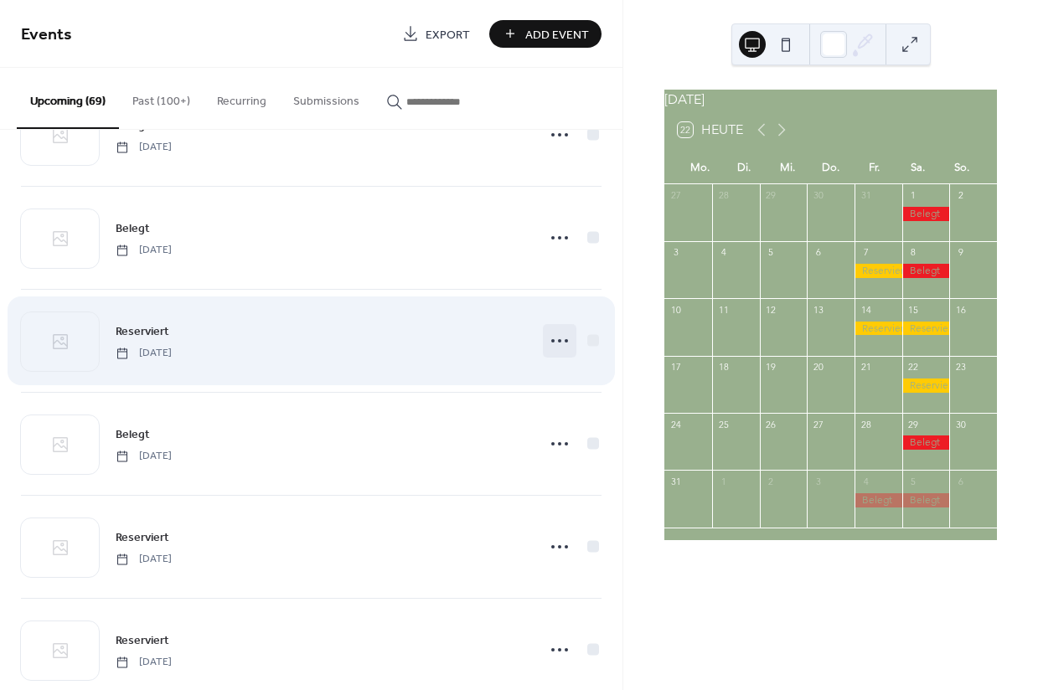
click at [546, 344] on icon at bounding box center [559, 340] width 27 height 27
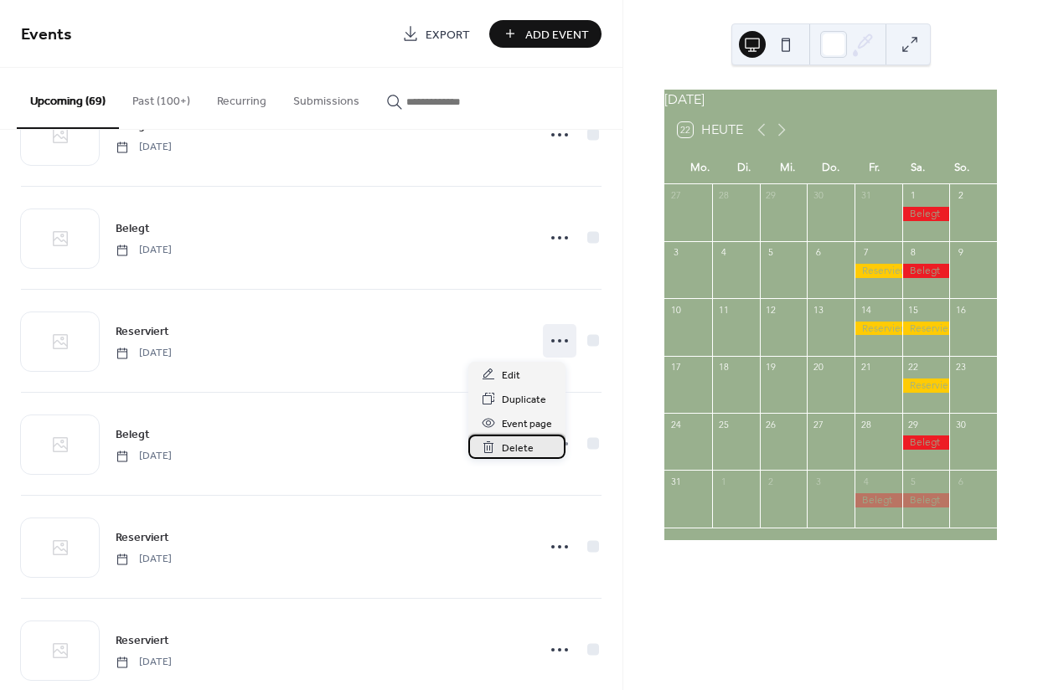
click at [513, 449] on span "Delete" at bounding box center [518, 449] width 32 height 18
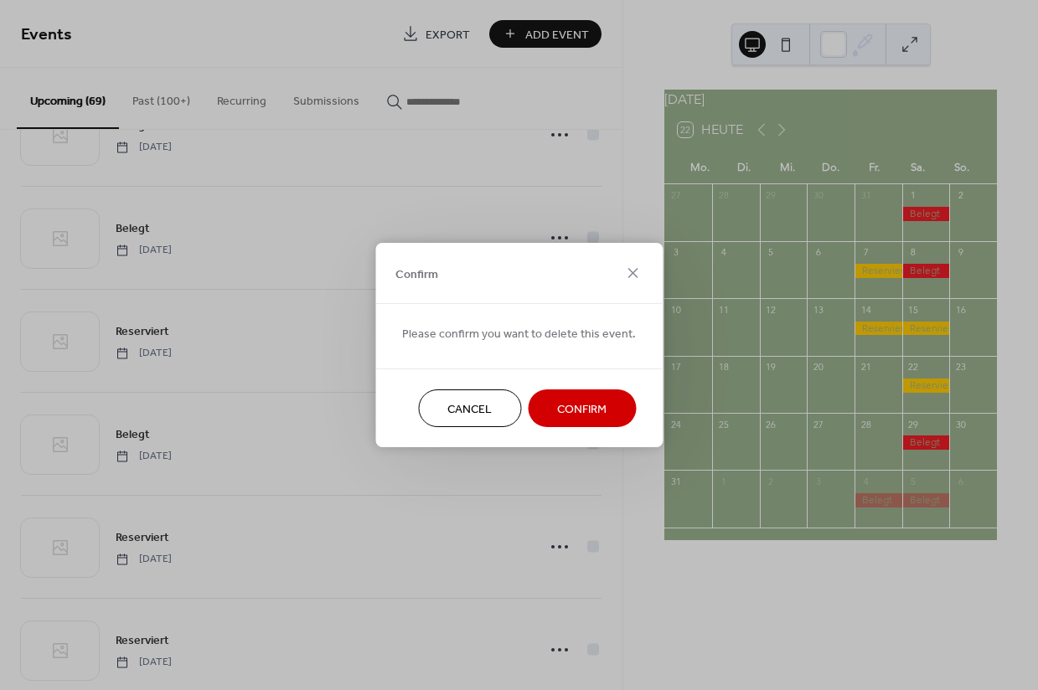
drag, startPoint x: 578, startPoint y: 413, endPoint x: 470, endPoint y: 359, distance: 120.6
click at [578, 413] on span "Confirm" at bounding box center [581, 410] width 49 height 18
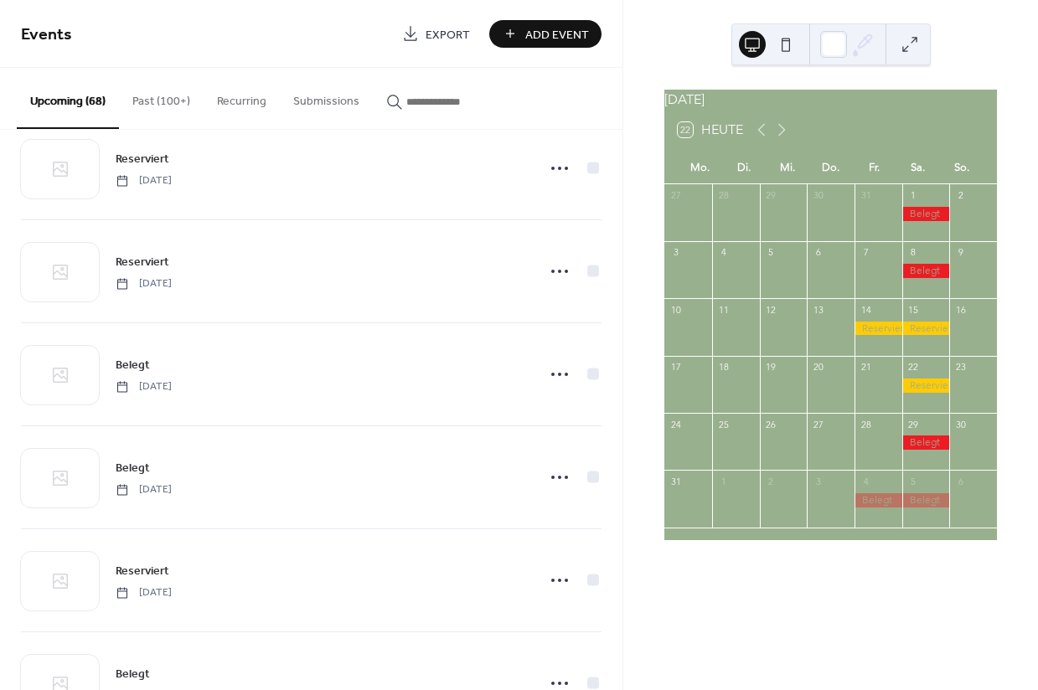
scroll to position [4788, 0]
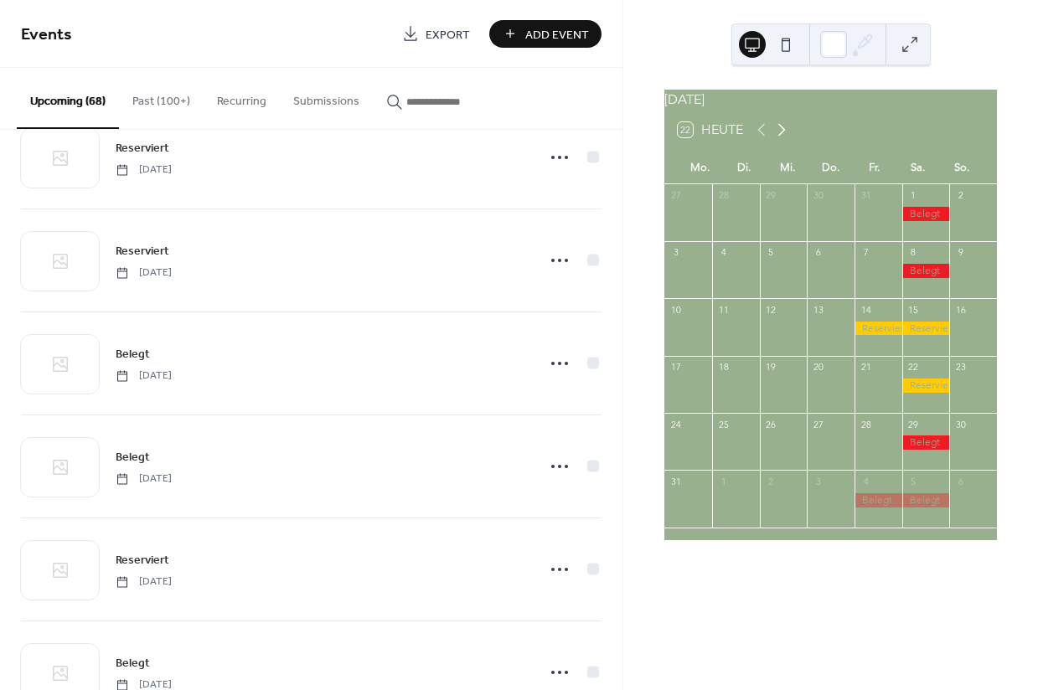
click at [788, 140] on icon at bounding box center [781, 130] width 20 height 20
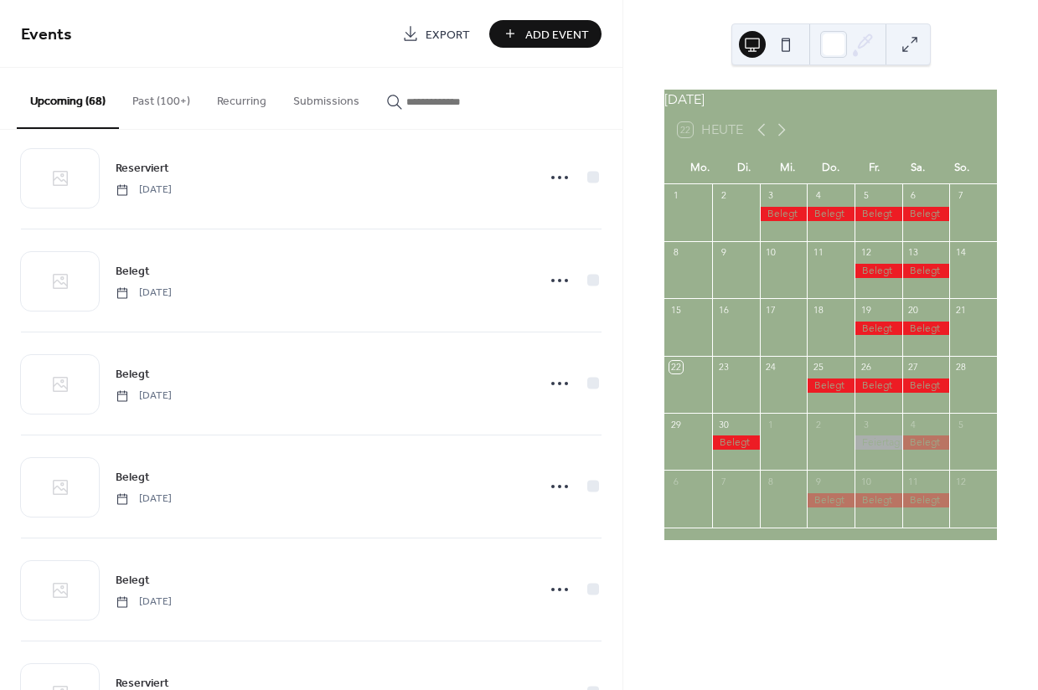
scroll to position [4453, 0]
click at [782, 133] on icon at bounding box center [781, 130] width 20 height 20
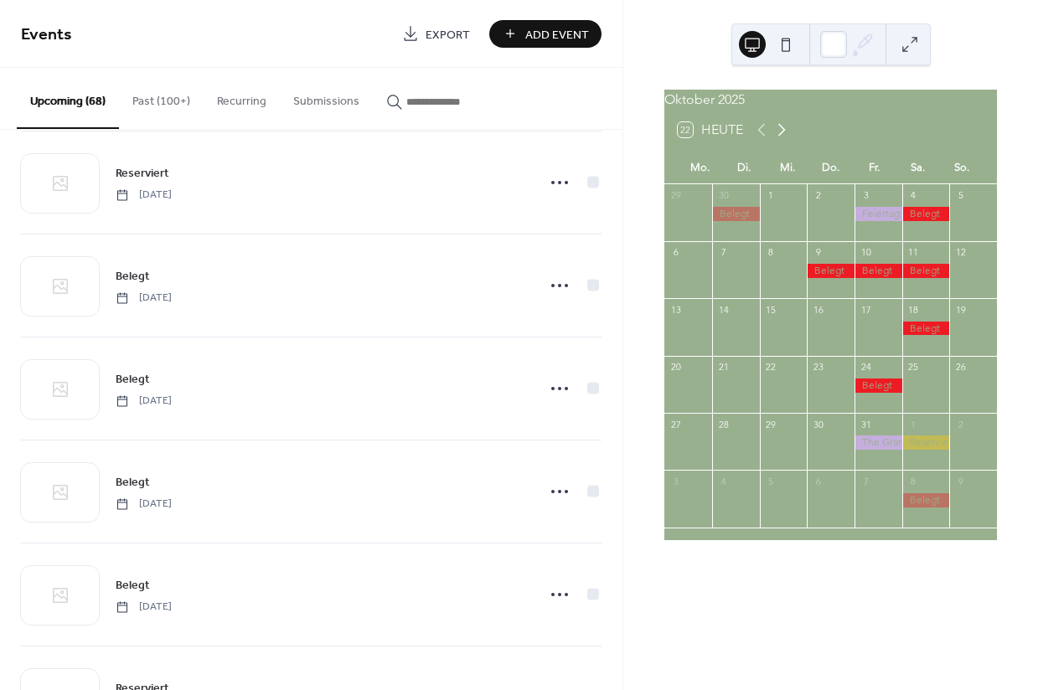
click at [782, 133] on icon at bounding box center [781, 130] width 20 height 20
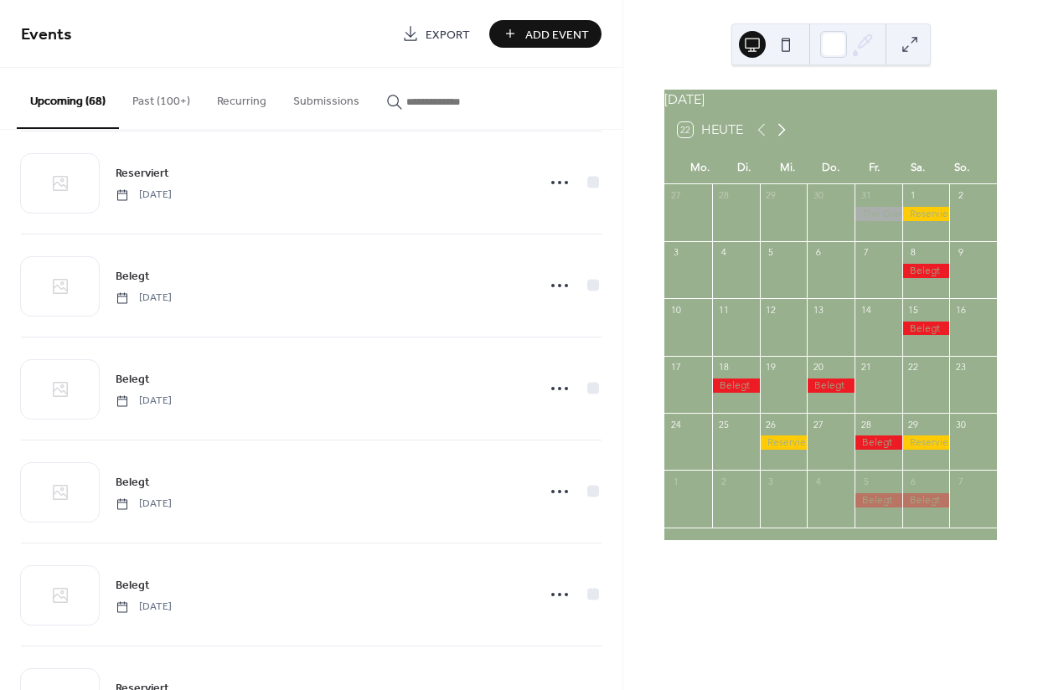
click at [782, 133] on icon at bounding box center [781, 130] width 20 height 20
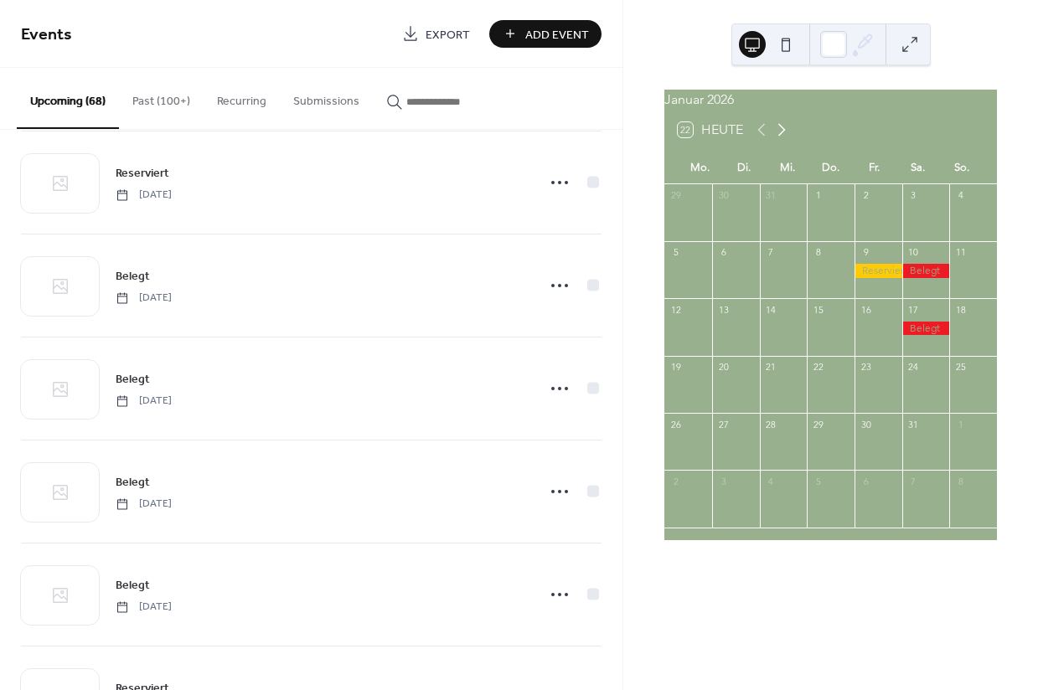
click at [782, 133] on icon at bounding box center [781, 130] width 20 height 20
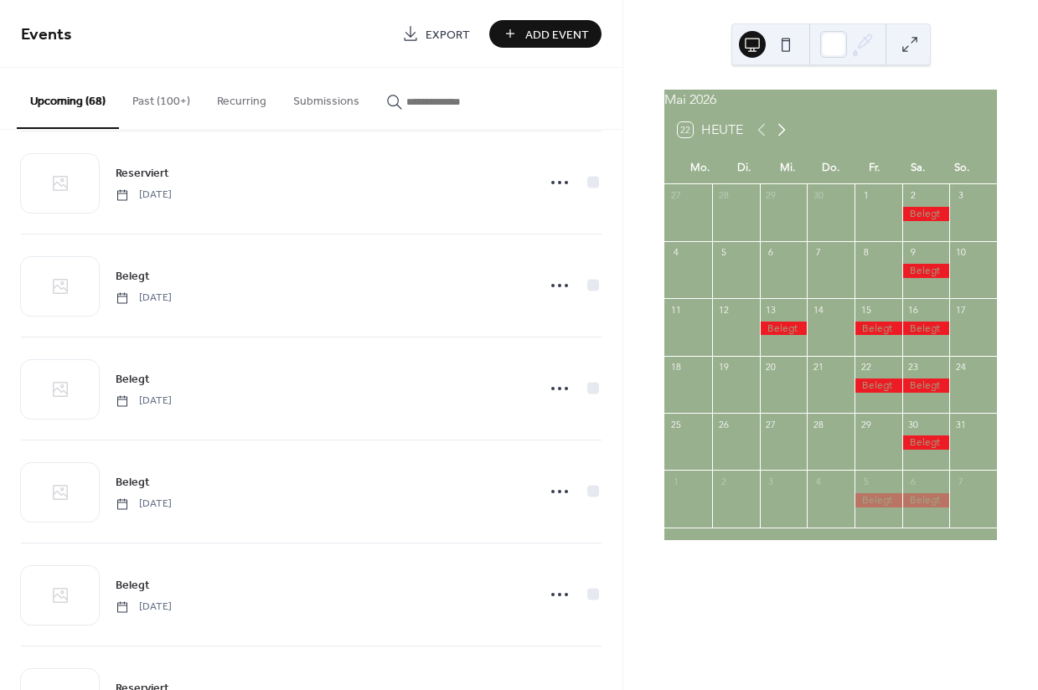
click at [782, 133] on icon at bounding box center [781, 130] width 20 height 20
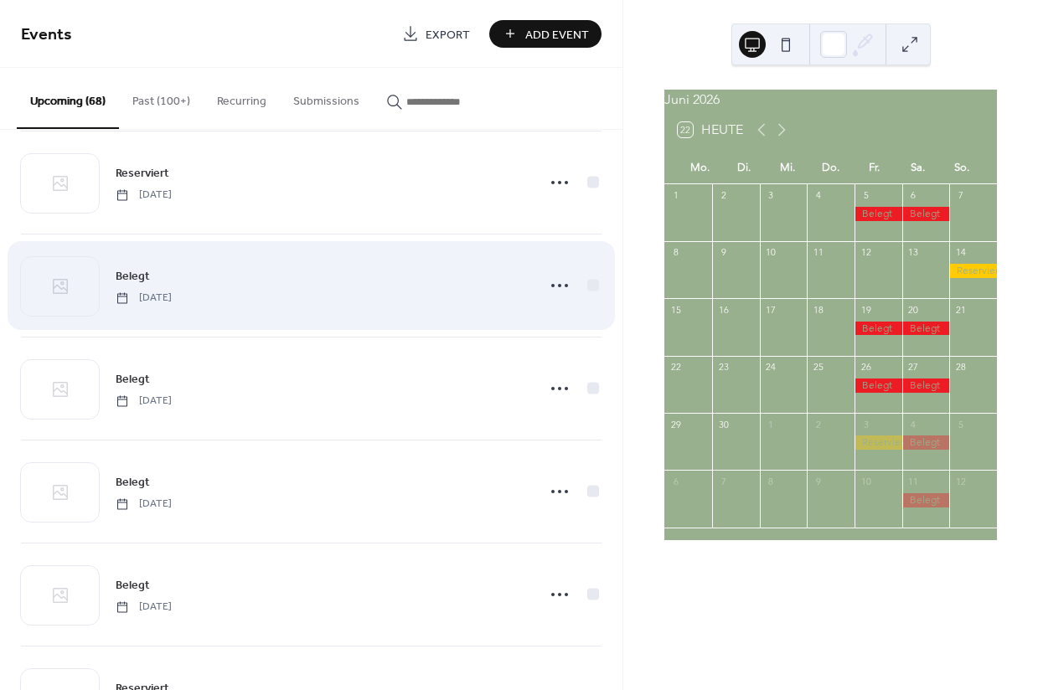
scroll to position [4397, 0]
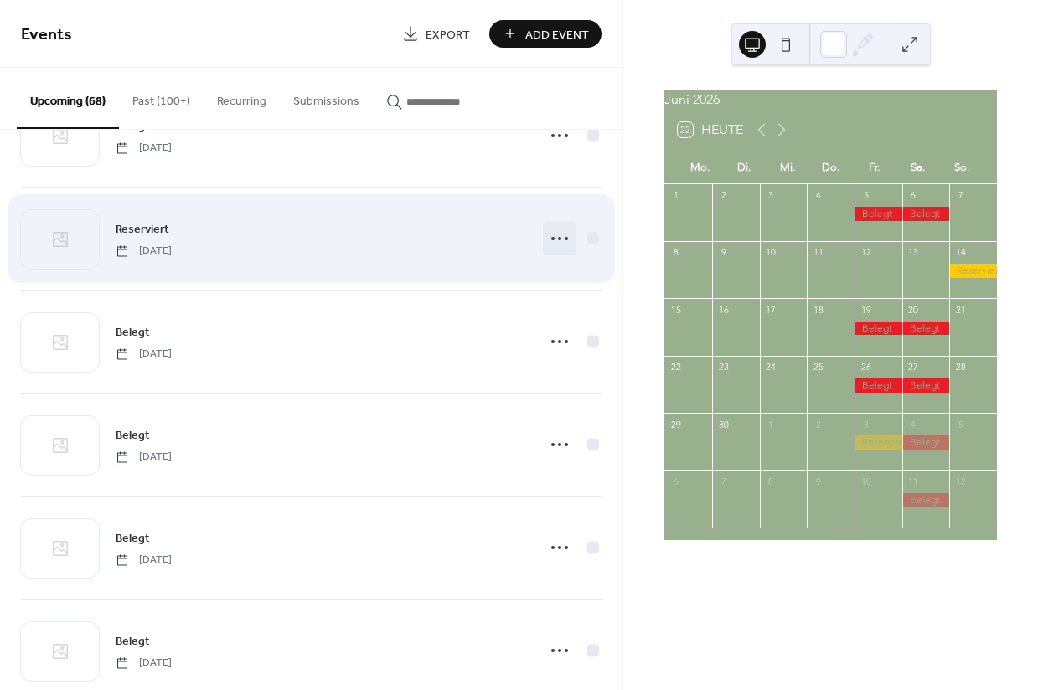
click at [546, 244] on icon at bounding box center [559, 238] width 27 height 27
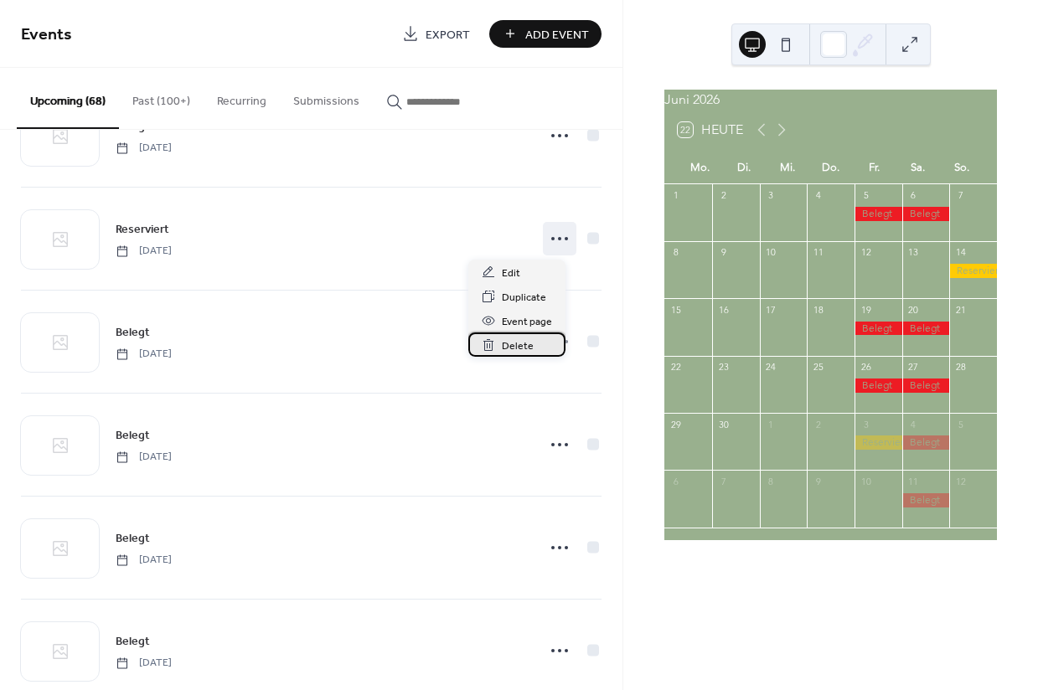
click at [513, 345] on span "Delete" at bounding box center [518, 347] width 32 height 18
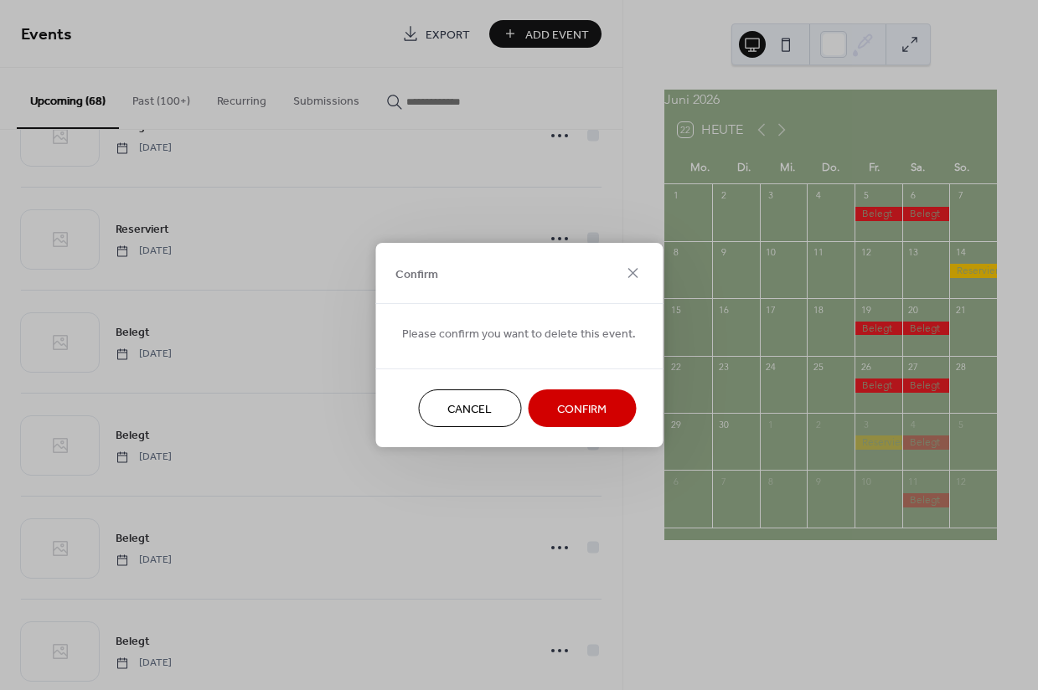
click at [559, 415] on span "Confirm" at bounding box center [581, 410] width 49 height 18
